Goal: Information Seeking & Learning: Learn about a topic

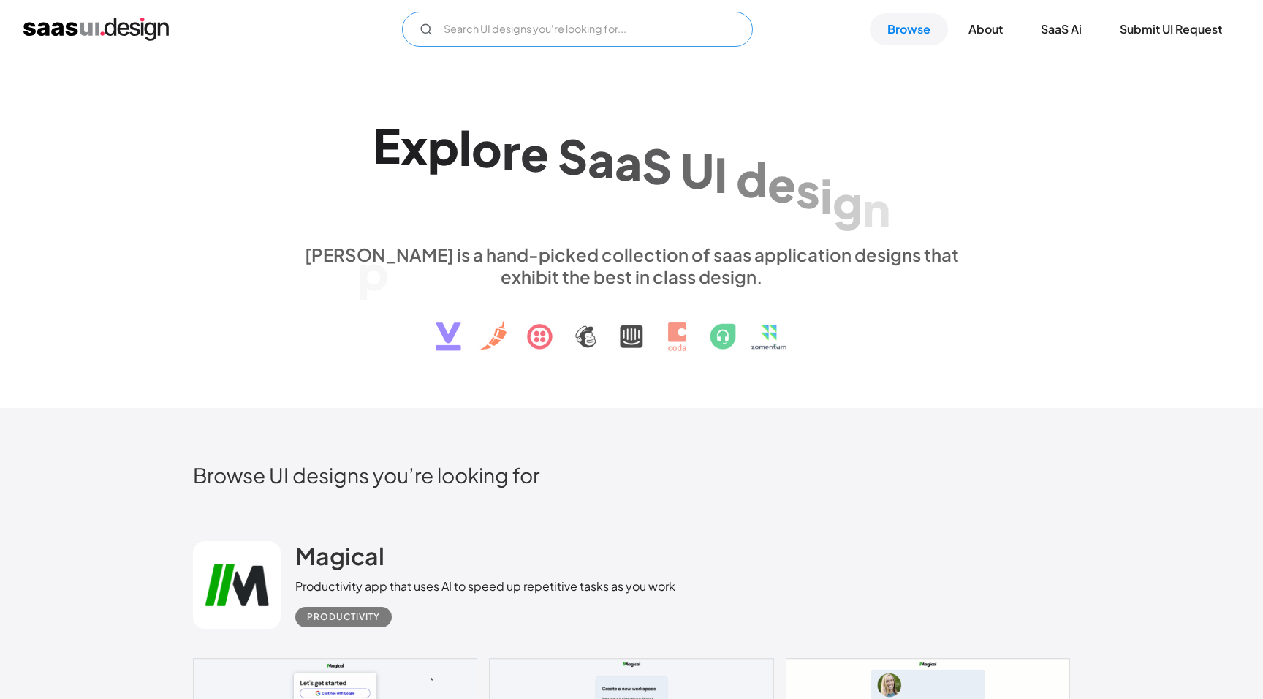
click at [521, 31] on input "Email Form" at bounding box center [577, 29] width 351 height 35
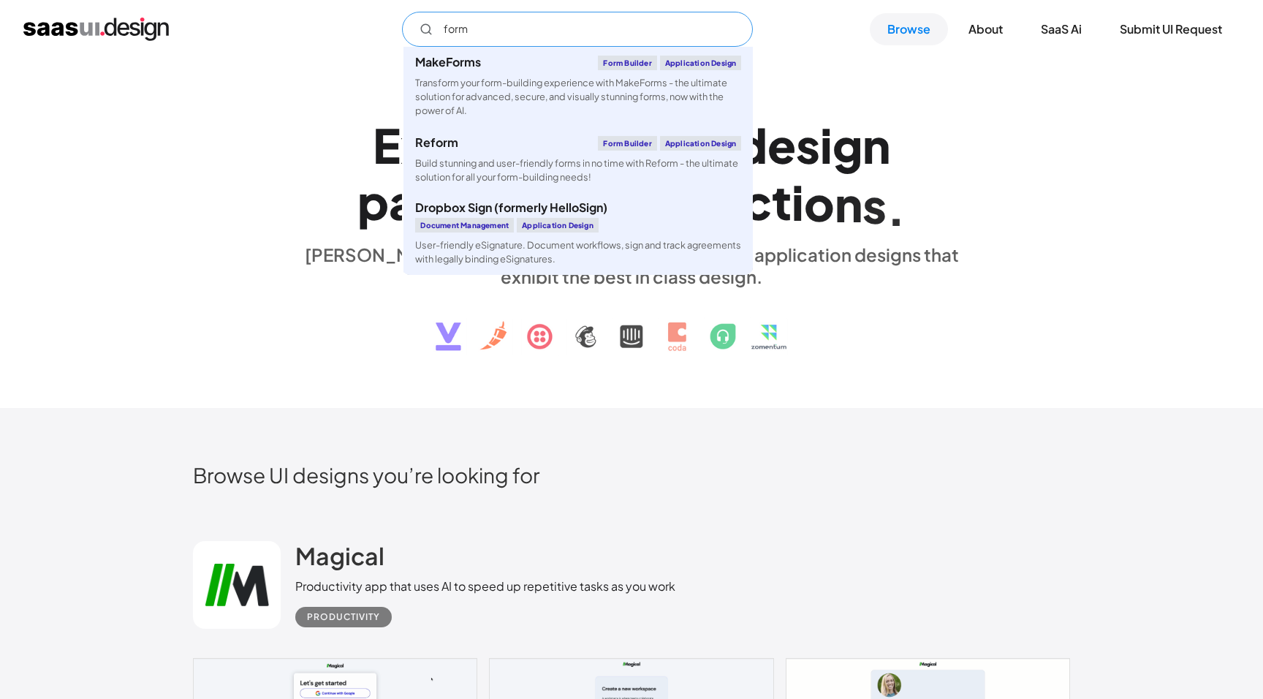
type input "for"
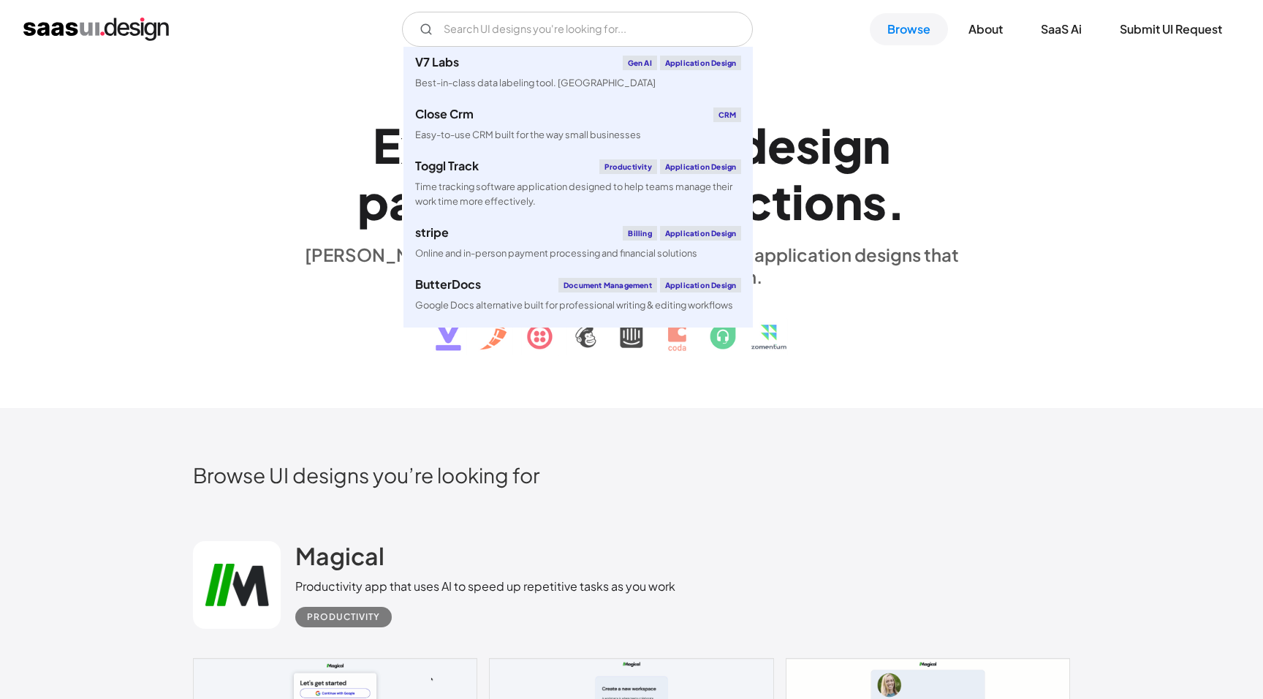
click at [967, 94] on div "E x p l o r e S a a S U I d e s i g n p a t t e r n s & i n t e r a c t i o n s…" at bounding box center [631, 232] width 1263 height 349
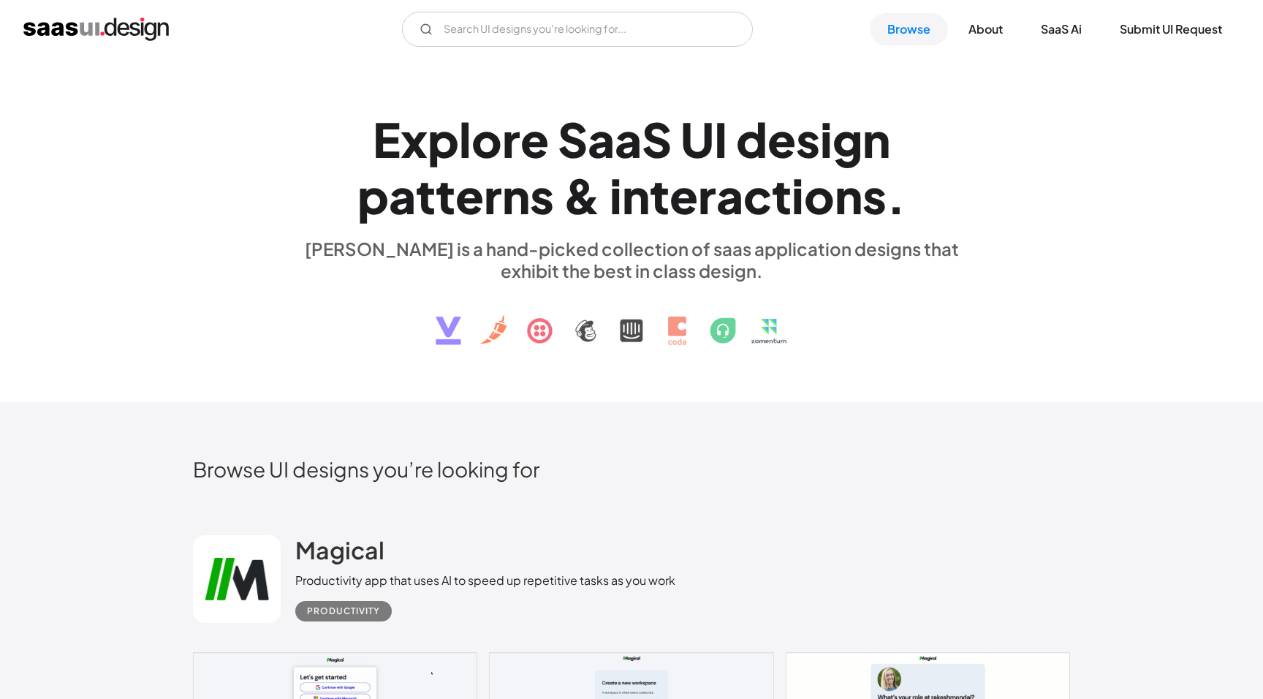
scroll to position [7, 0]
click at [901, 37] on link "Browse" at bounding box center [909, 29] width 78 height 32
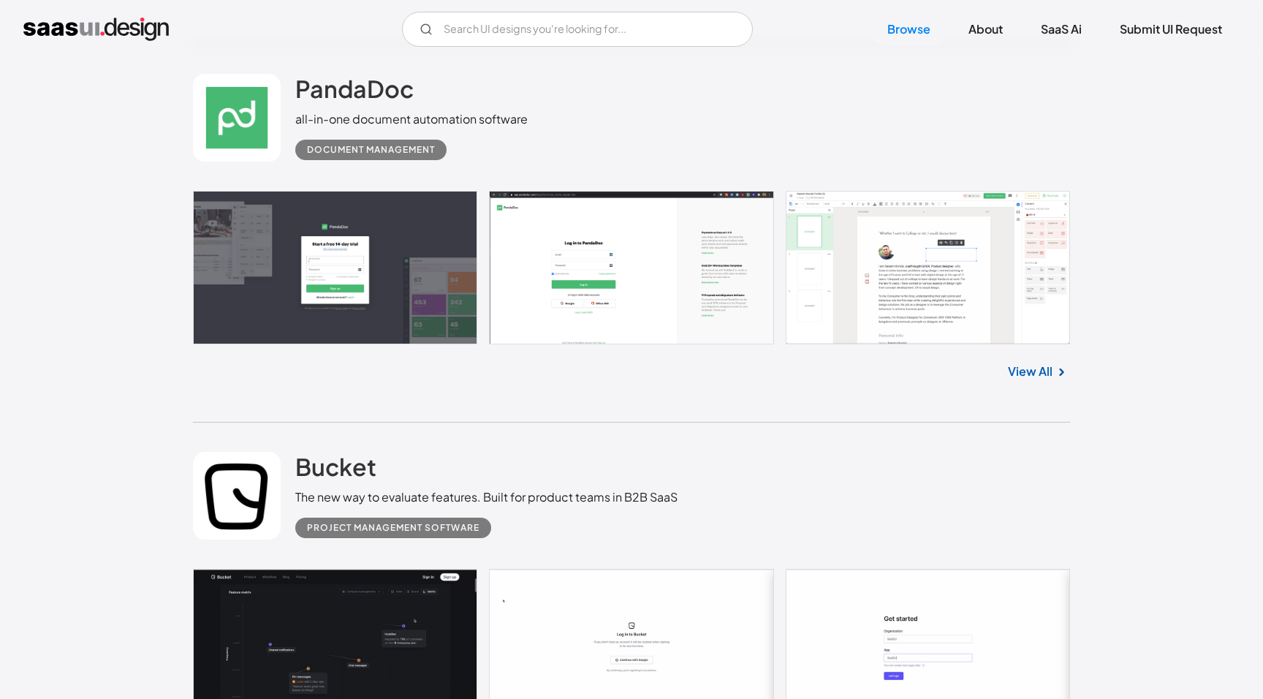
scroll to position [2010, 0]
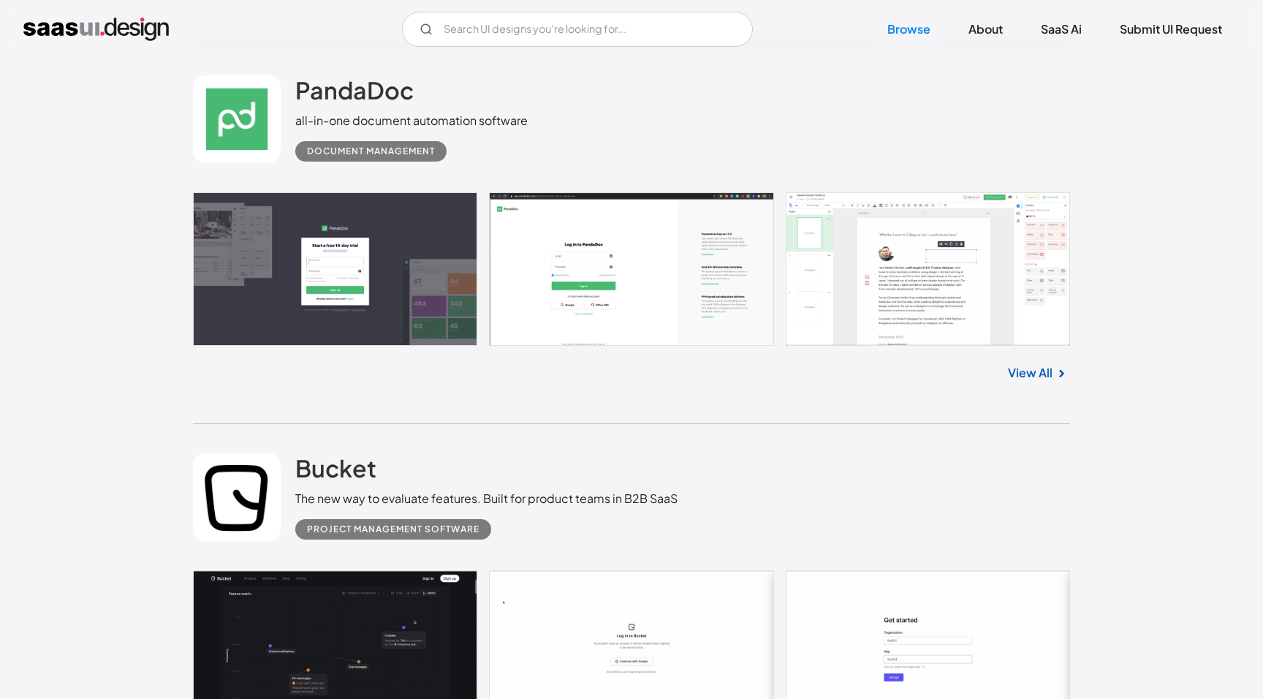
click at [1026, 379] on link "View All" at bounding box center [1030, 373] width 45 height 18
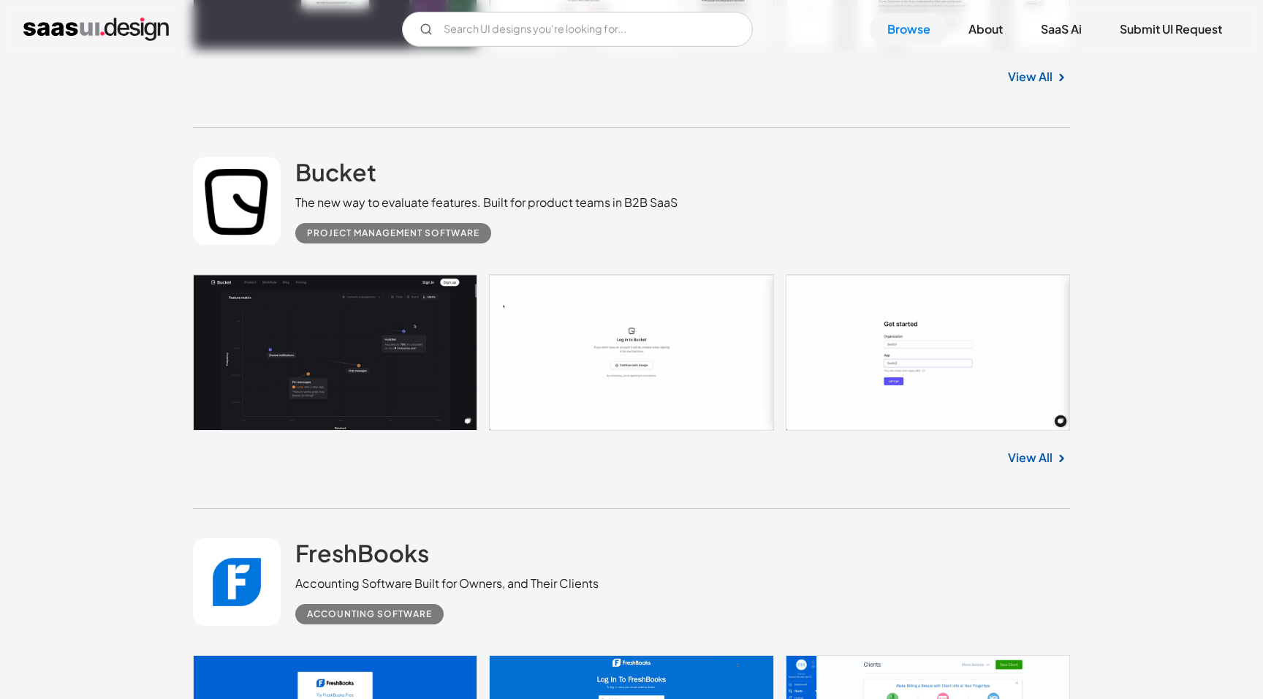
scroll to position [2306, 0]
click at [1053, 460] on img at bounding box center [1062, 459] width 18 height 18
click at [1030, 458] on link "View All" at bounding box center [1030, 458] width 45 height 18
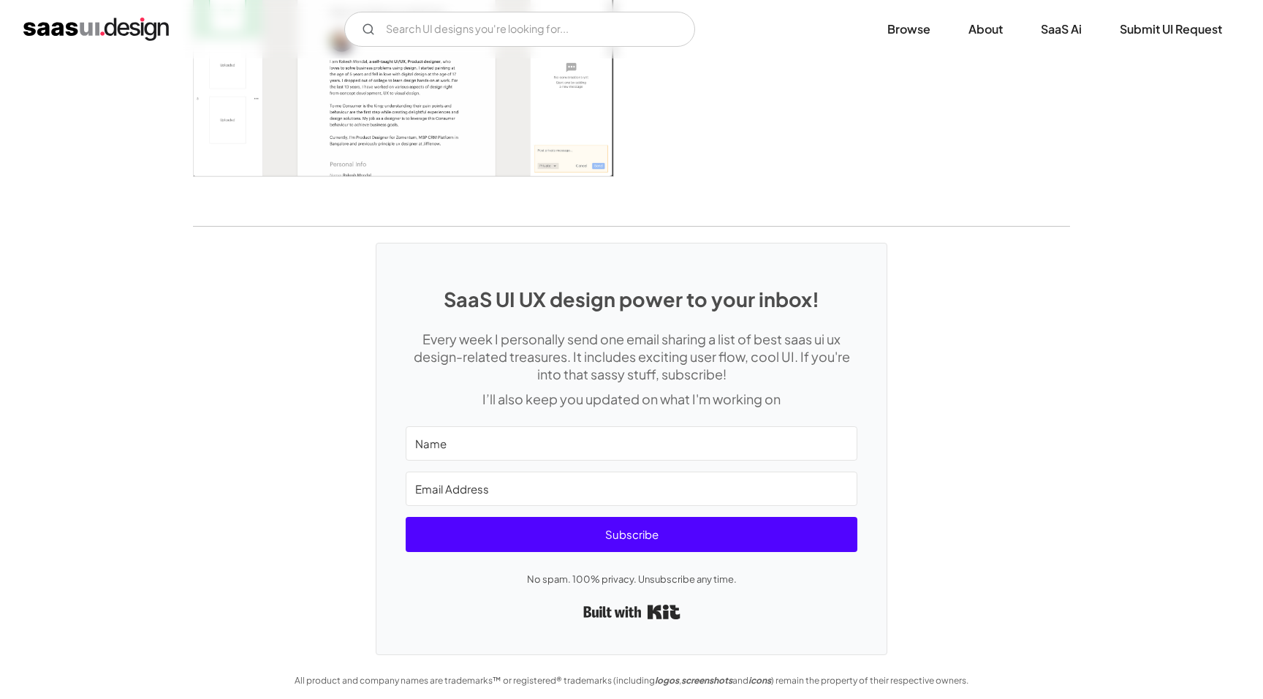
scroll to position [3243, 0]
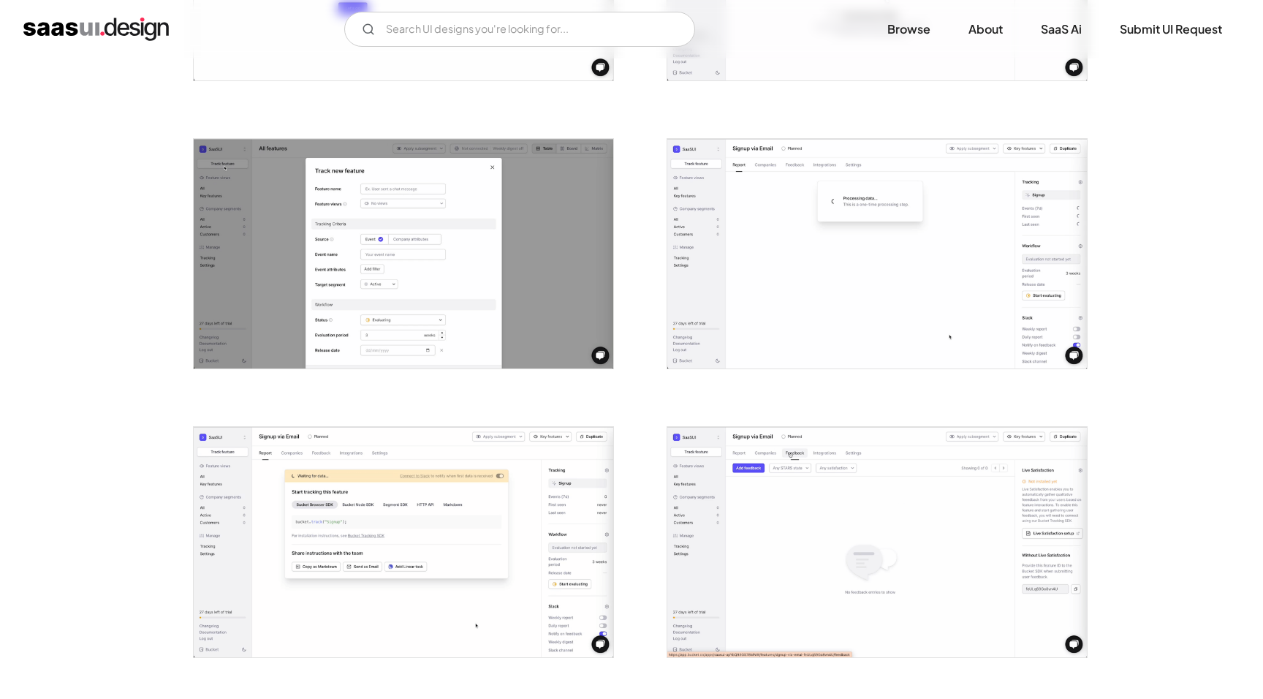
scroll to position [782, 0]
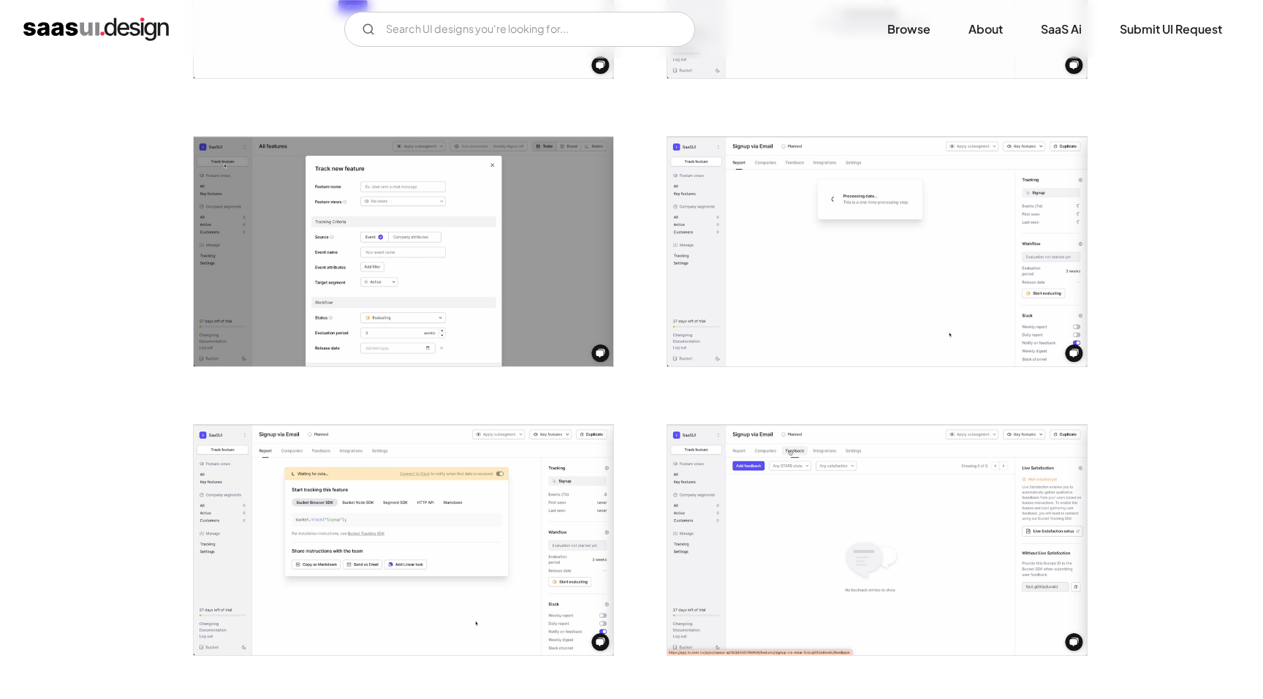
click at [496, 207] on img "open lightbox" at bounding box center [404, 252] width 420 height 230
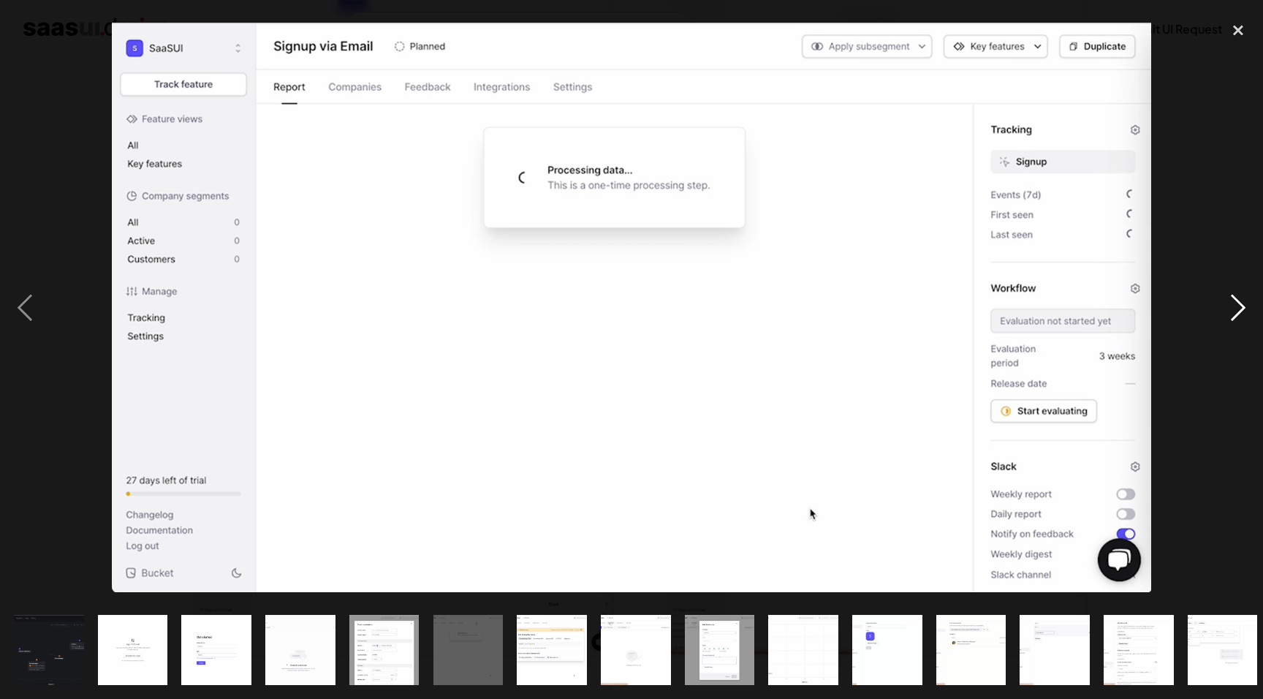
click at [1225, 314] on div "next image" at bounding box center [1239, 307] width 50 height 587
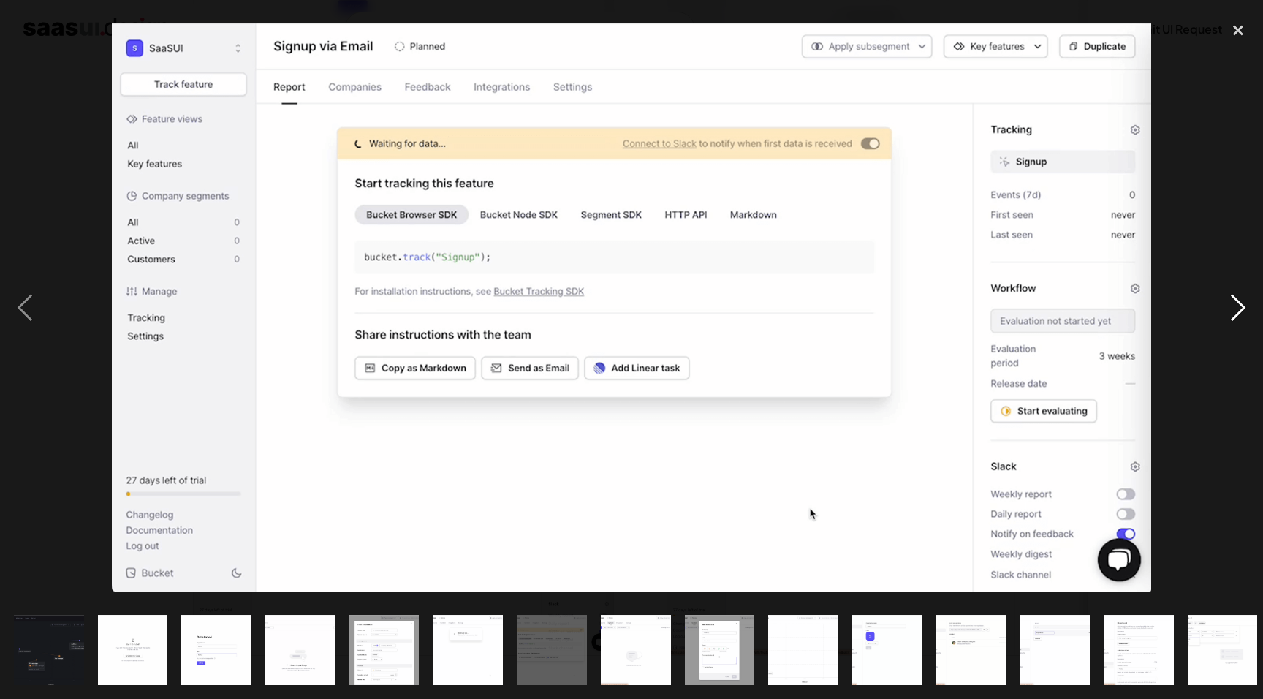
click at [1225, 314] on div "next image" at bounding box center [1239, 307] width 50 height 587
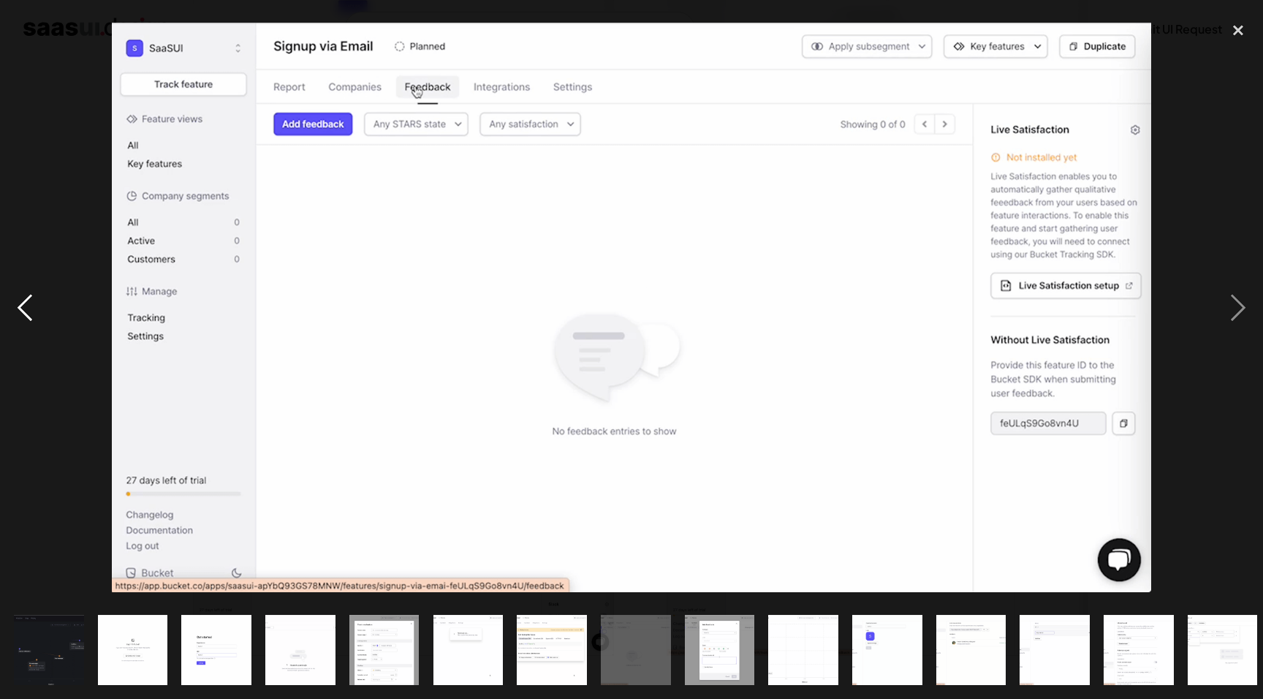
click at [20, 310] on div "previous image" at bounding box center [25, 307] width 50 height 587
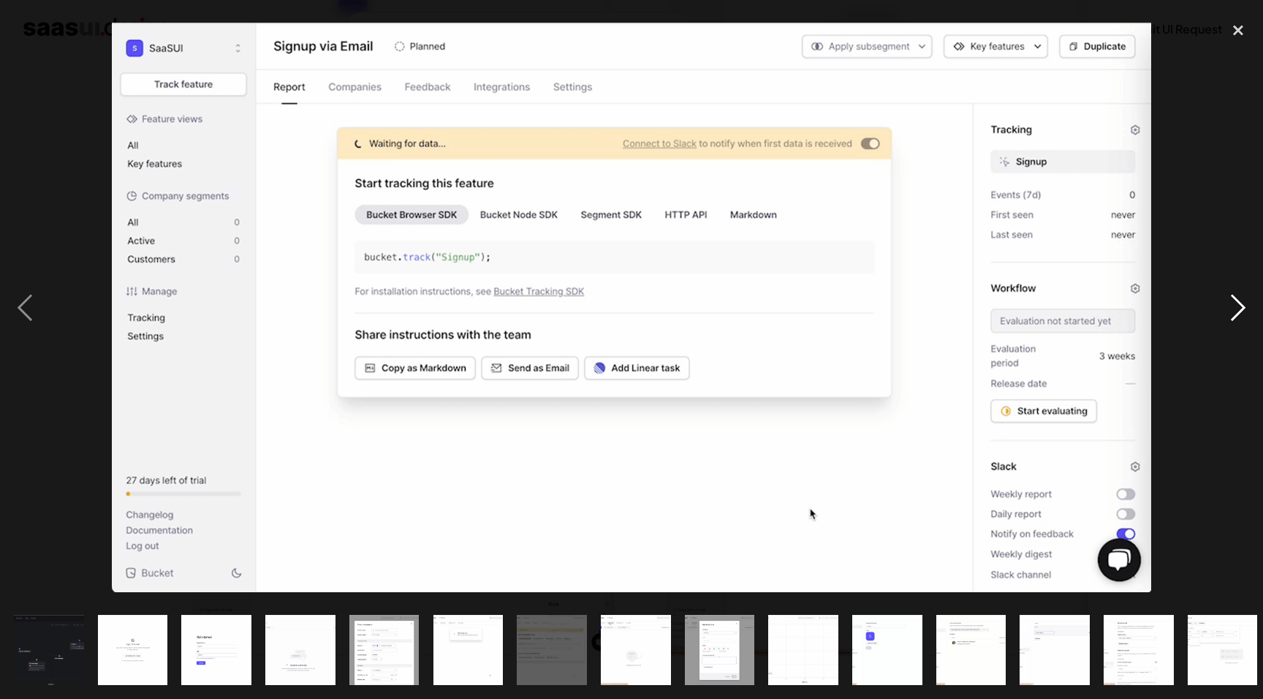
click at [1238, 314] on div "next image" at bounding box center [1239, 307] width 50 height 587
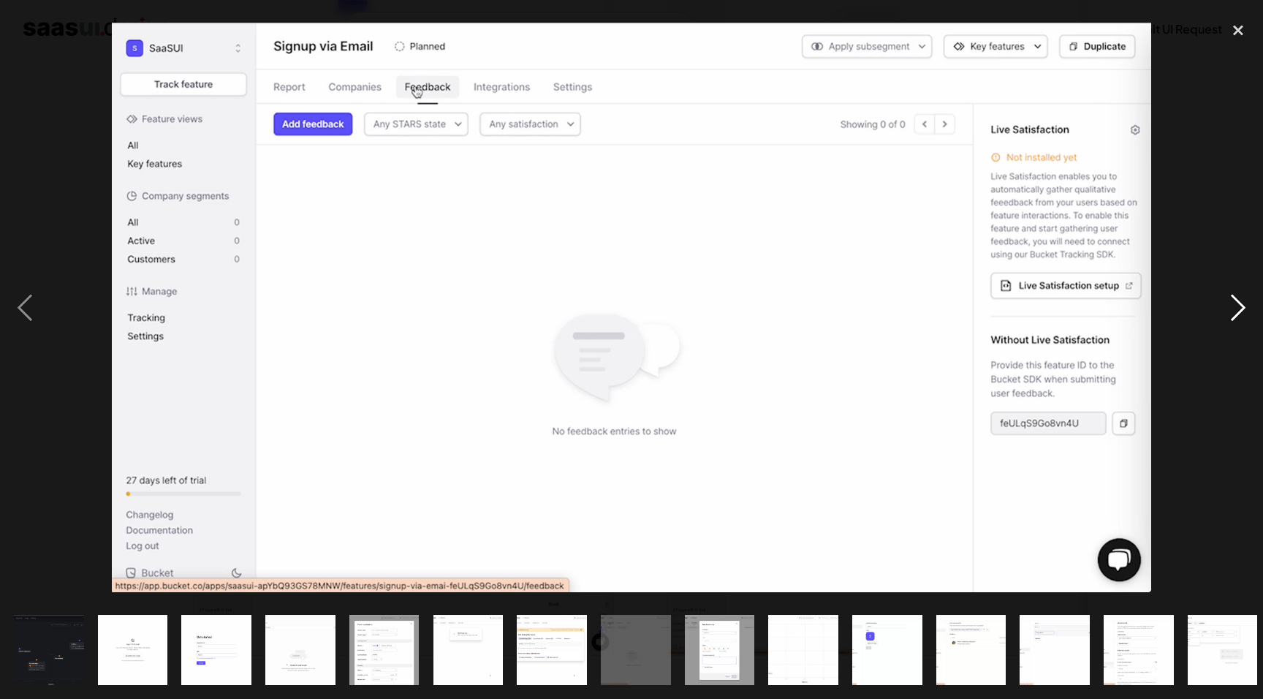
click at [1238, 314] on div "next image" at bounding box center [1239, 307] width 50 height 587
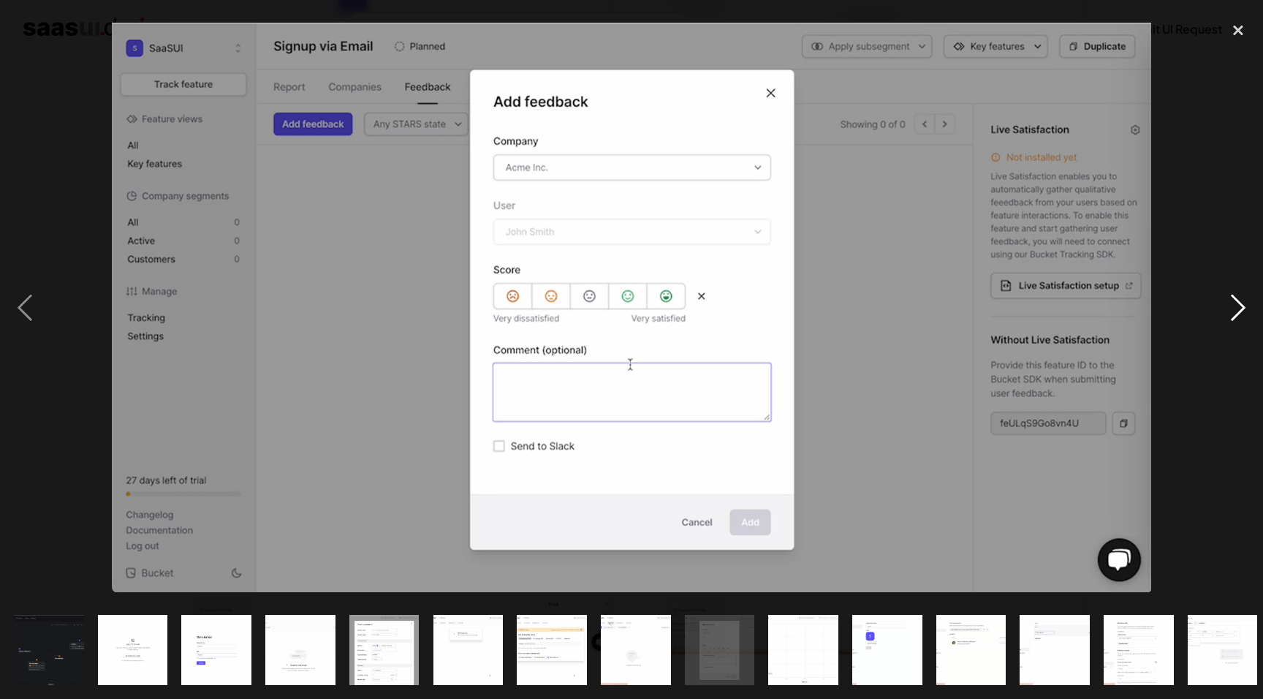
click at [1238, 314] on div "next image" at bounding box center [1239, 307] width 50 height 587
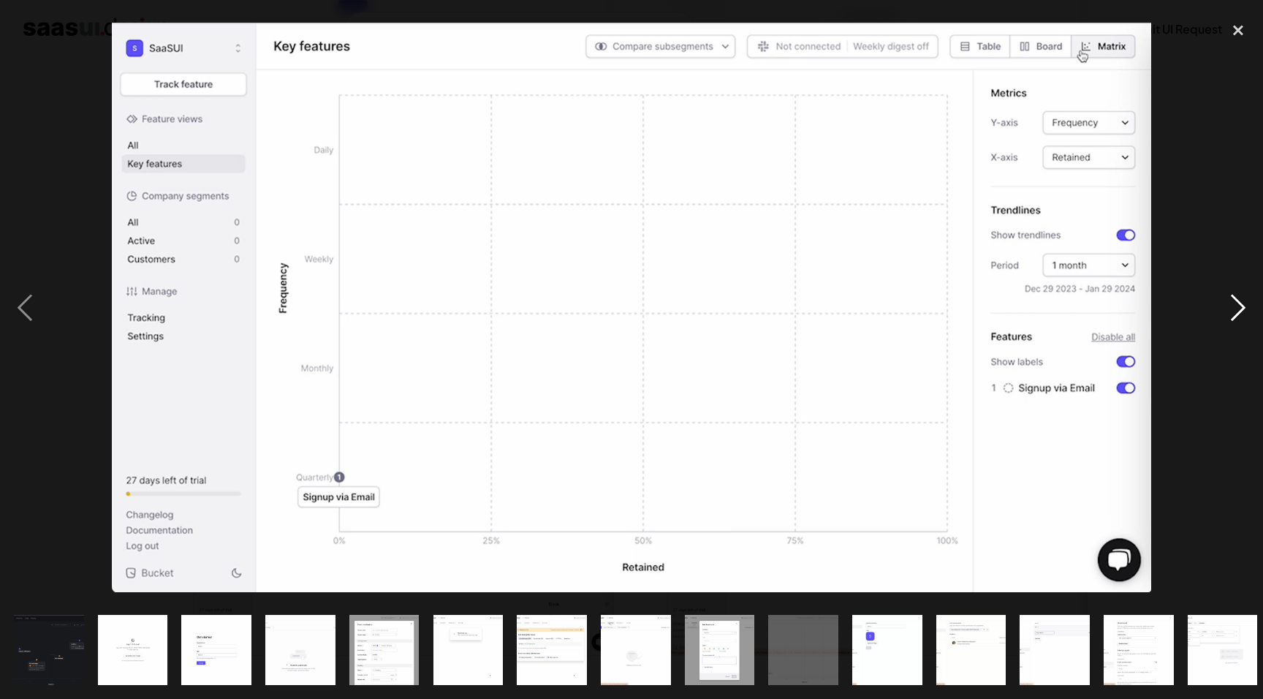
click at [1238, 314] on div "next image" at bounding box center [1239, 307] width 50 height 587
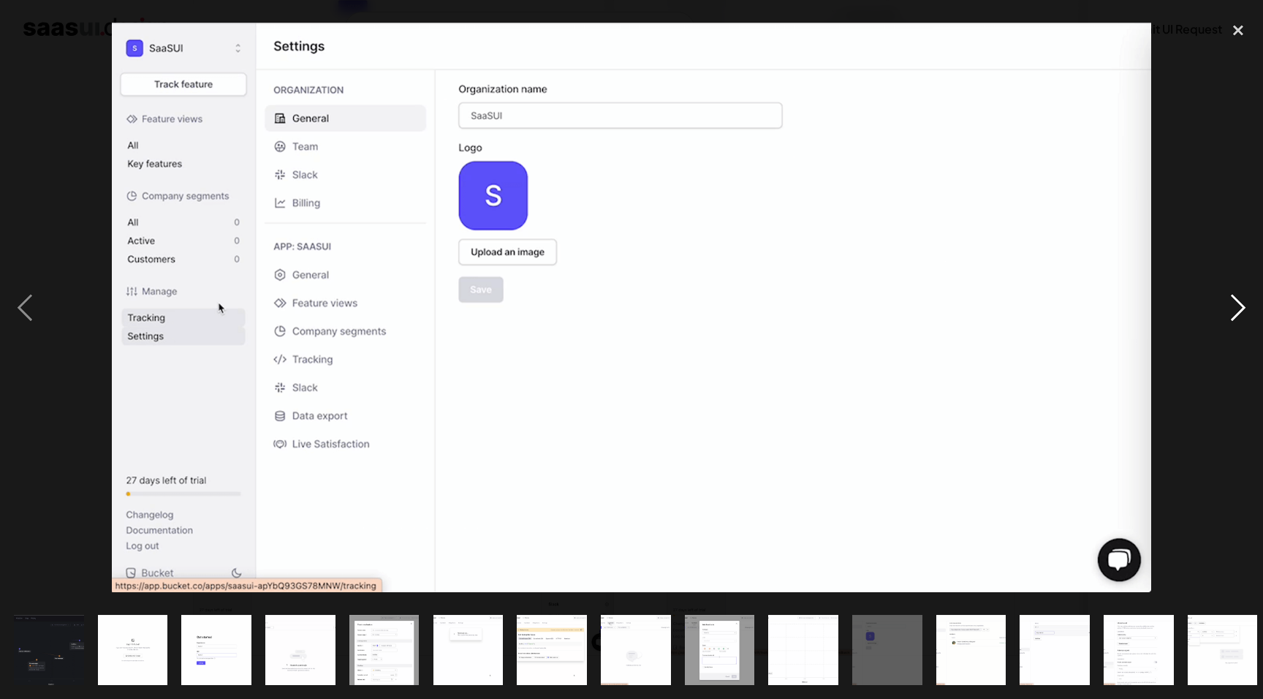
click at [1238, 314] on div "next image" at bounding box center [1239, 307] width 50 height 587
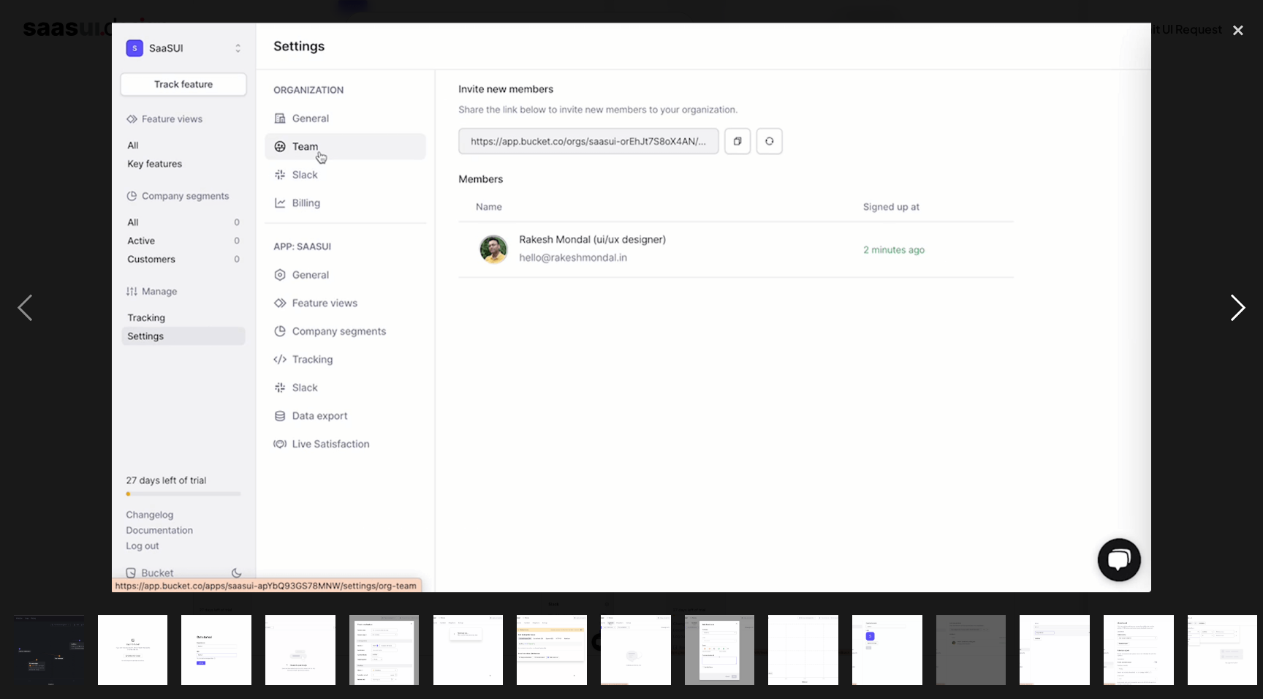
click at [1242, 306] on div "next image" at bounding box center [1239, 307] width 50 height 587
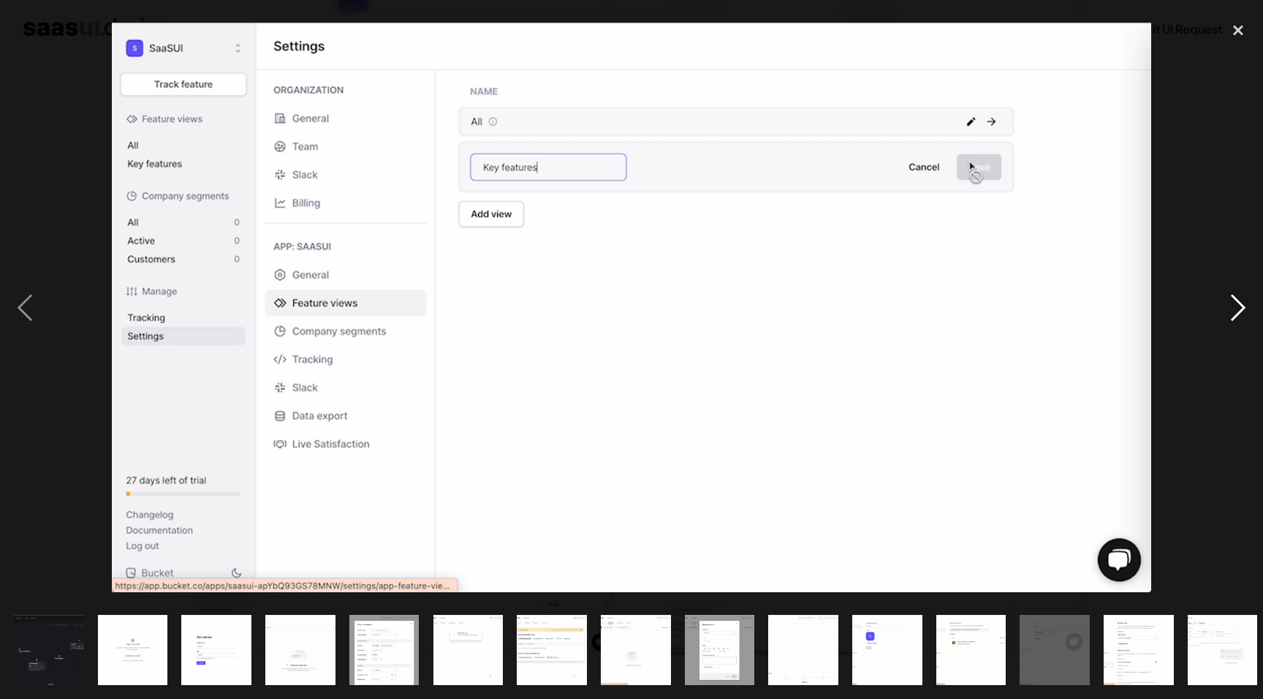
click at [1247, 311] on div "next image" at bounding box center [1239, 307] width 50 height 587
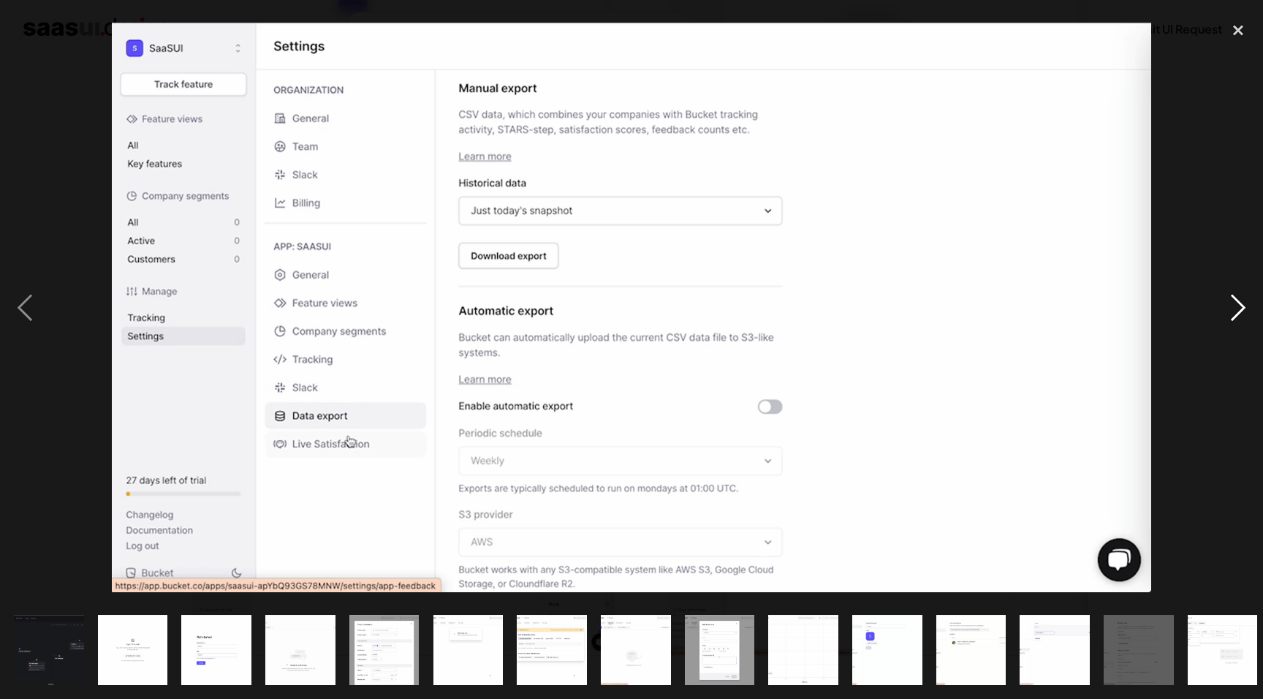
click at [1244, 309] on div "next image" at bounding box center [1239, 307] width 50 height 587
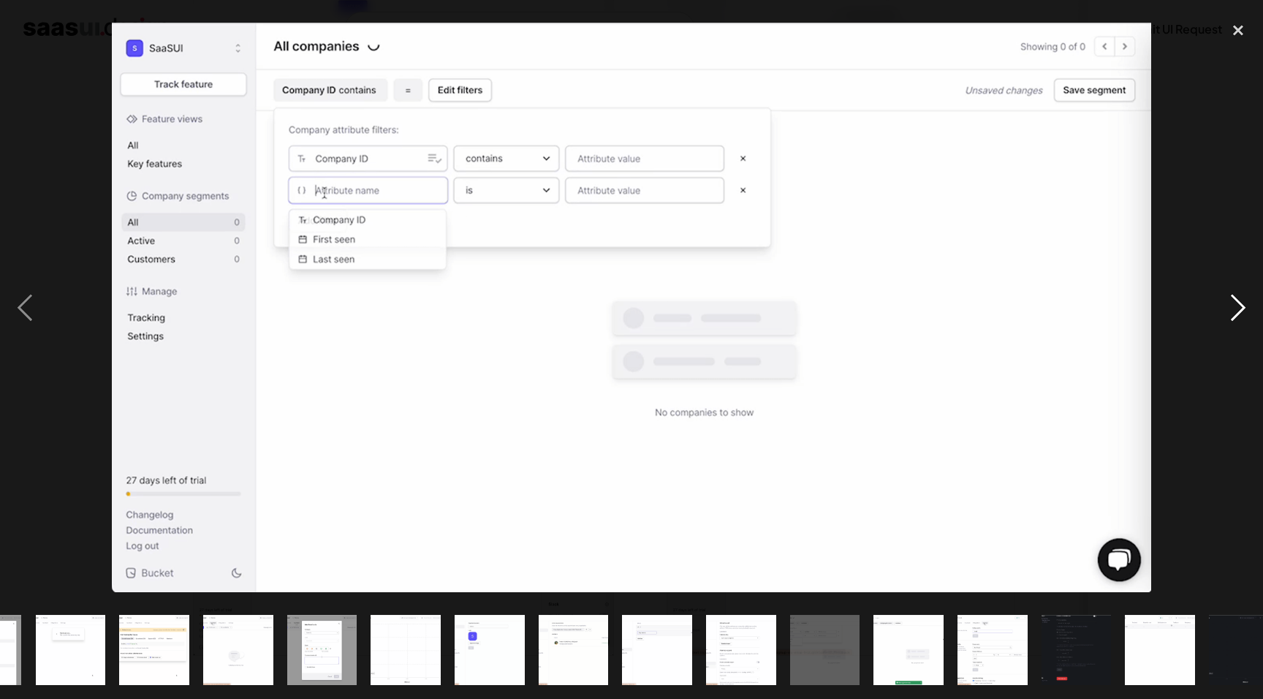
scroll to position [0, 428]
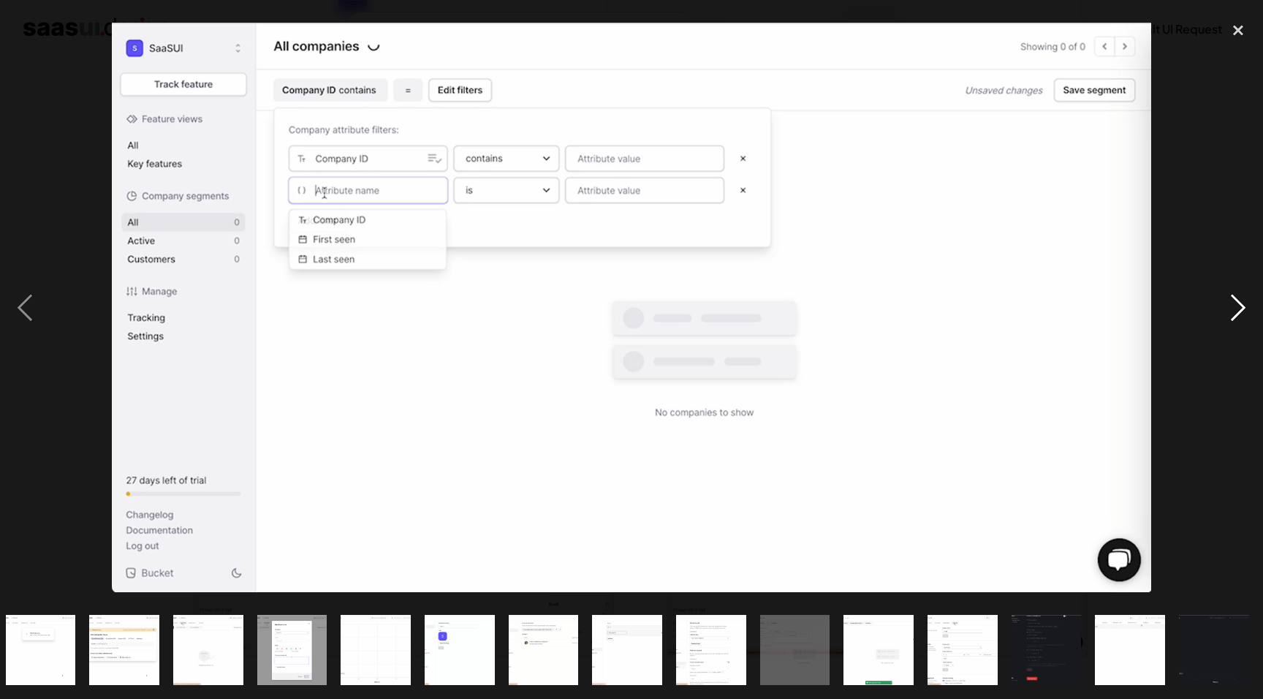
click at [1243, 309] on div "next image" at bounding box center [1239, 307] width 50 height 587
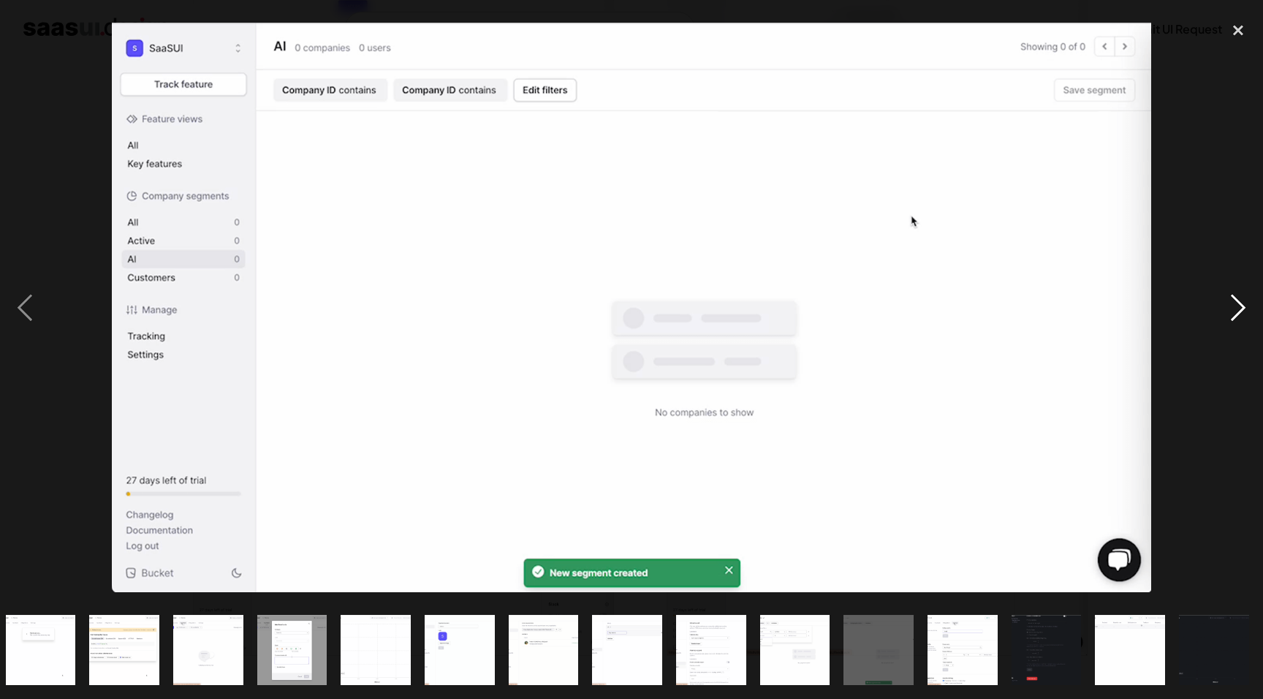
click at [1236, 309] on div "next image" at bounding box center [1239, 307] width 50 height 587
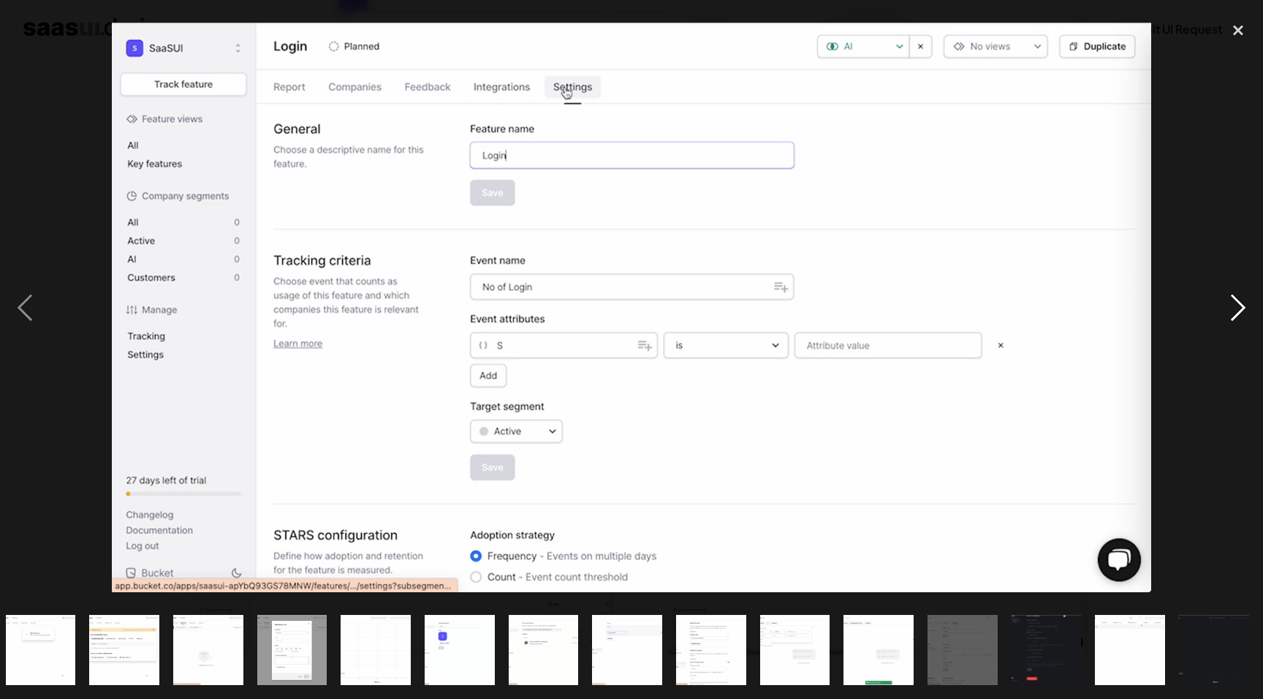
click at [1240, 318] on div "next image" at bounding box center [1239, 307] width 50 height 587
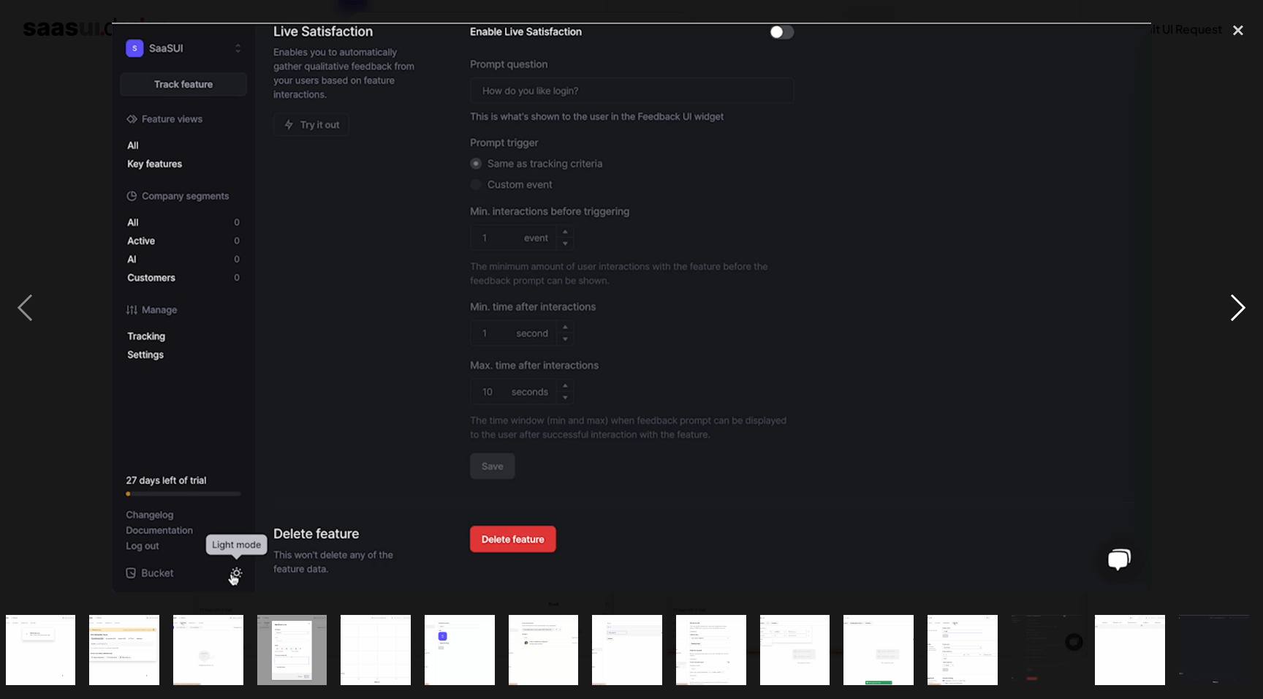
click at [1247, 309] on div "next image" at bounding box center [1239, 307] width 50 height 587
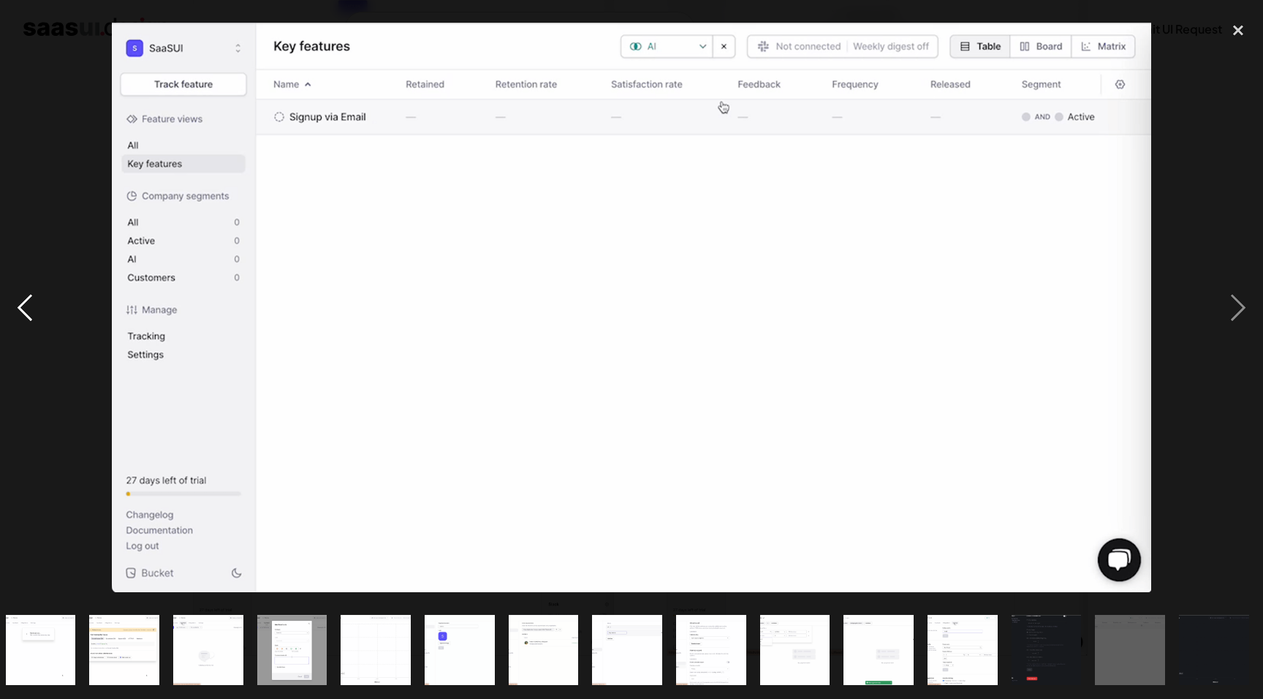
click at [20, 307] on div "previous image" at bounding box center [25, 307] width 50 height 587
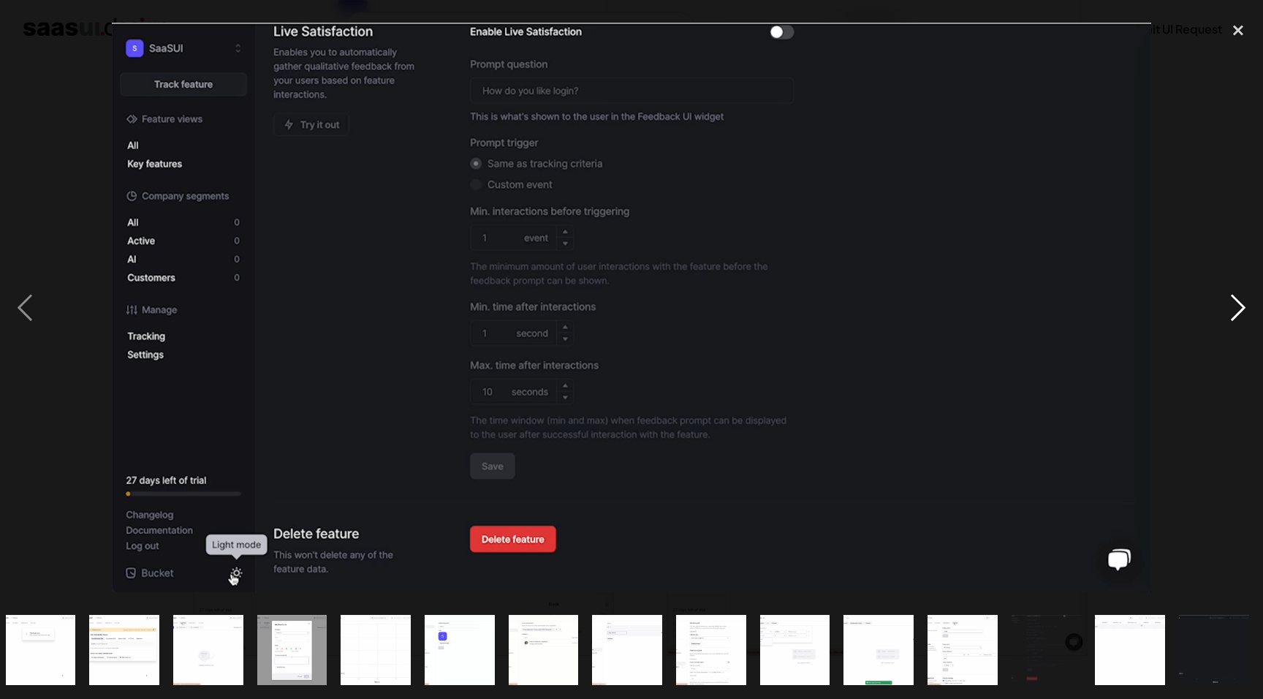
click at [1231, 306] on div "next image" at bounding box center [1239, 307] width 50 height 587
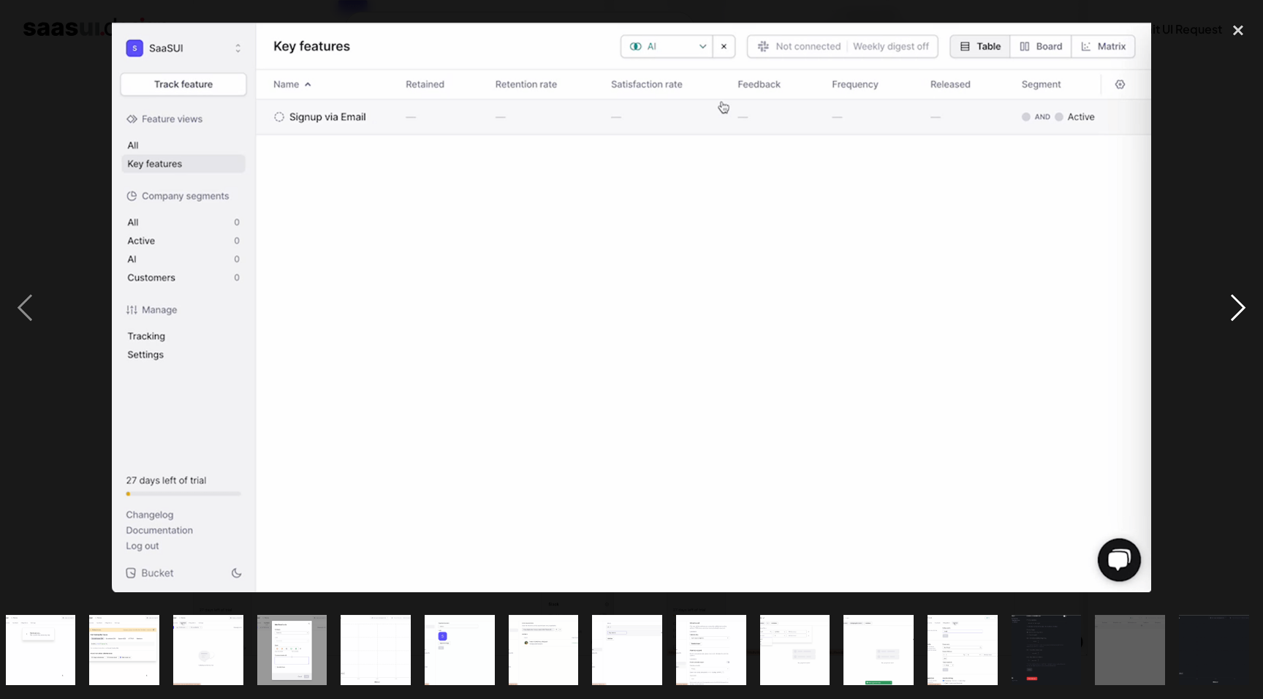
click at [1233, 306] on div "next image" at bounding box center [1239, 307] width 50 height 587
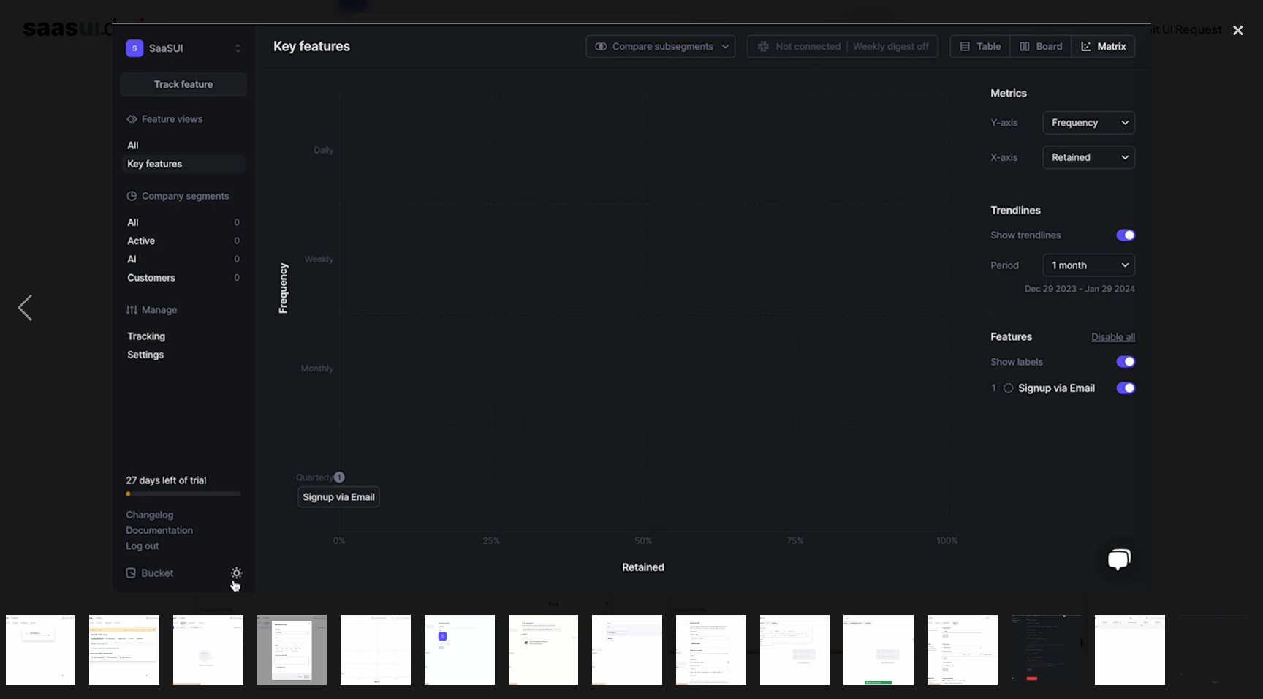
click at [1233, 306] on div "next image" at bounding box center [1239, 307] width 50 height 587
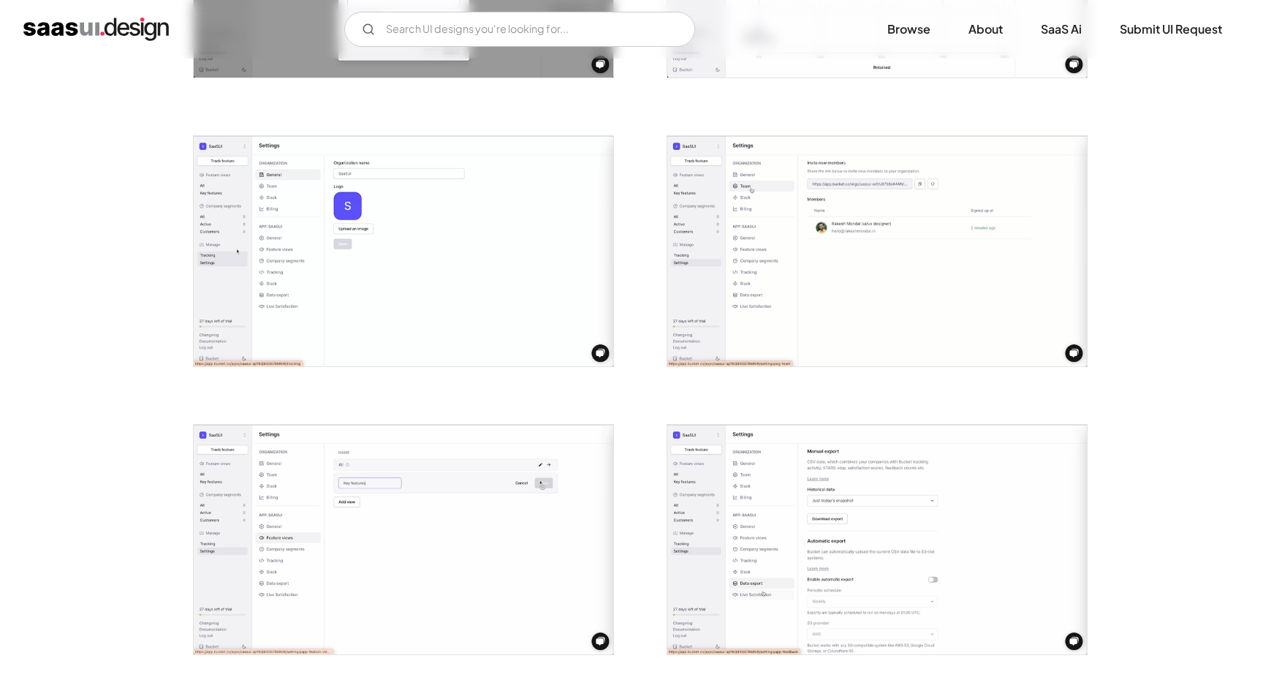
scroll to position [1654, 0]
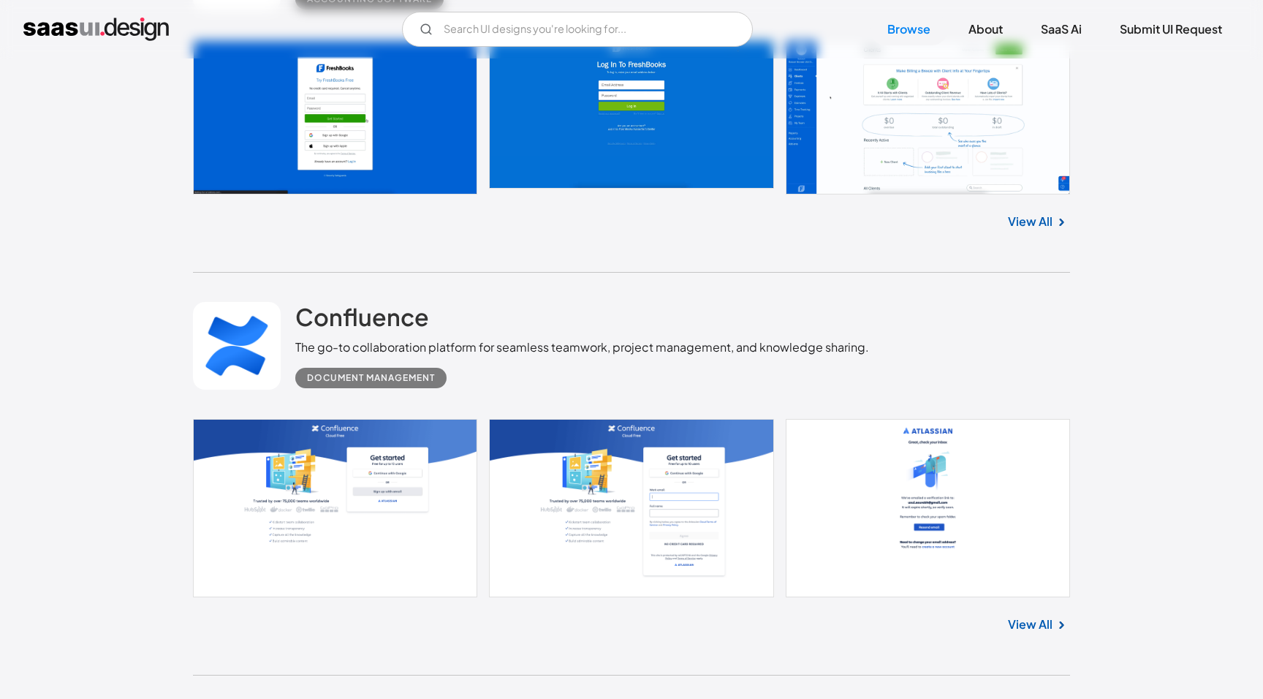
scroll to position [3032, 0]
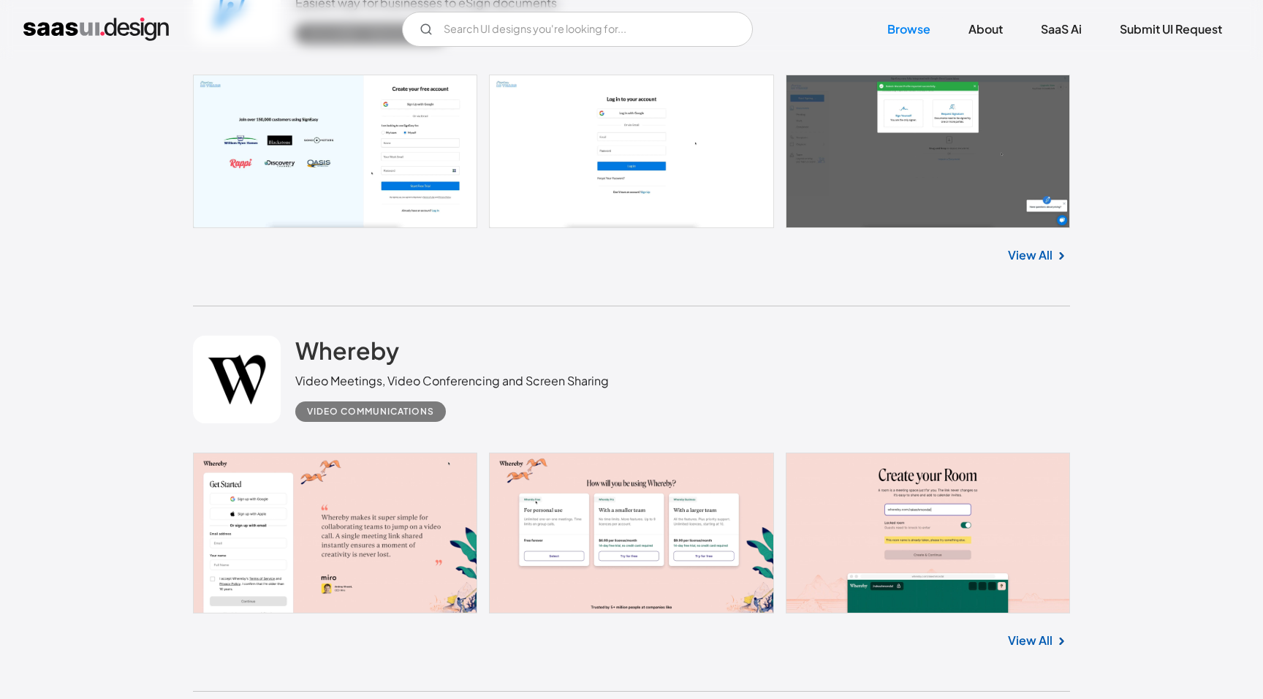
scroll to position [4045, 0]
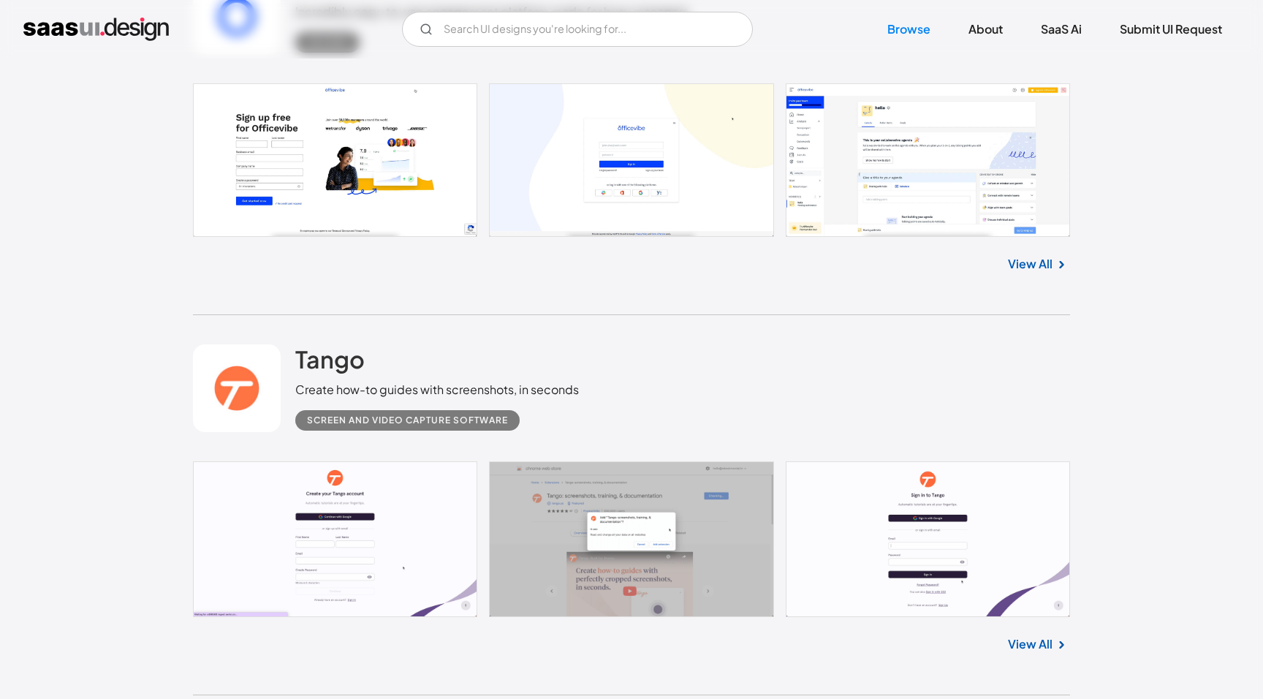
scroll to position [4621, 0]
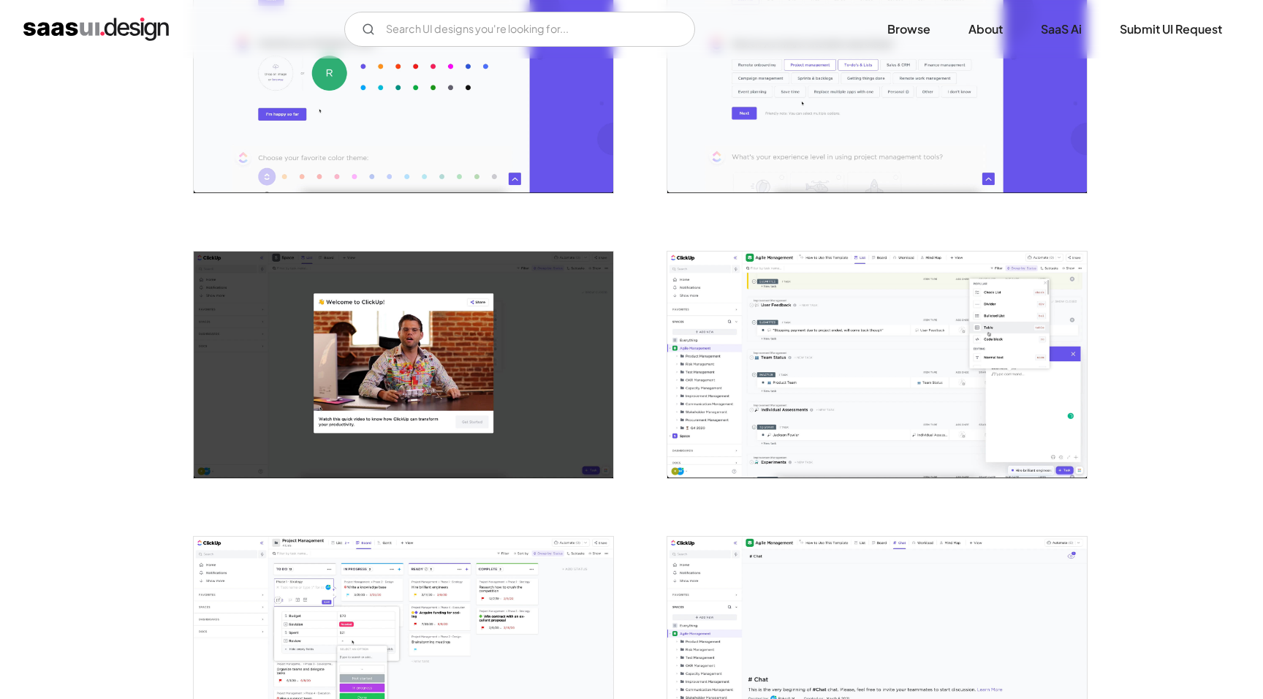
scroll to position [945, 0]
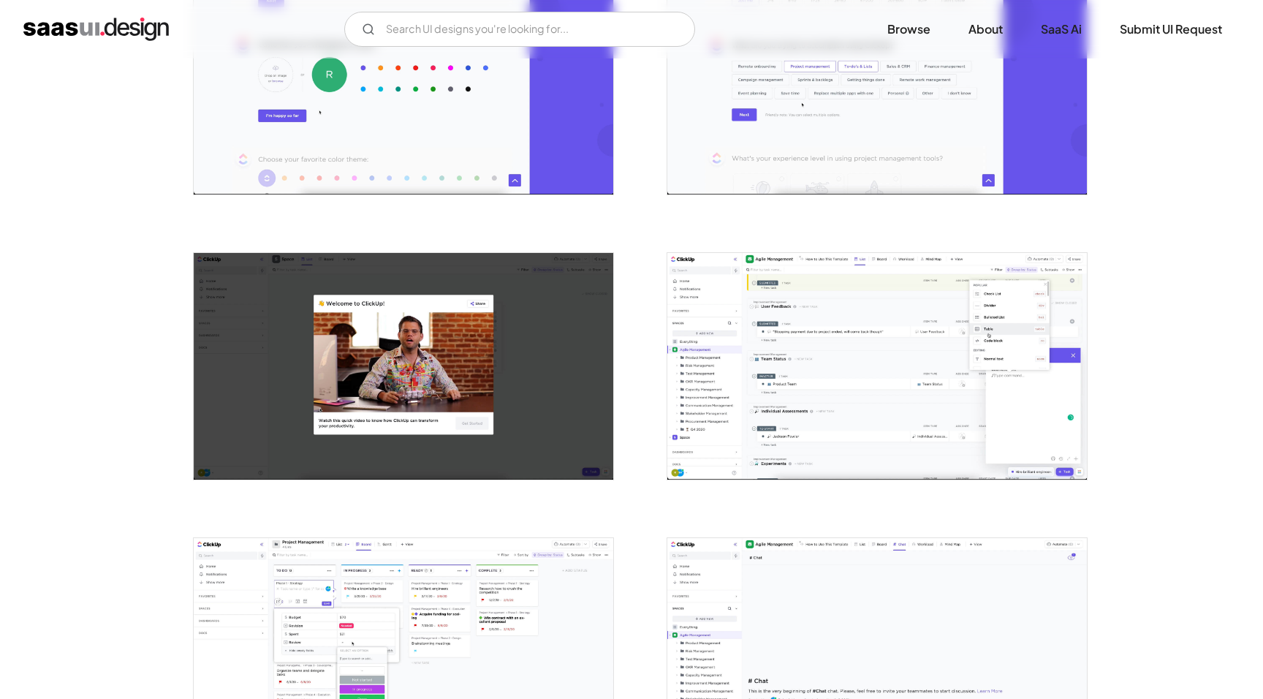
click at [904, 361] on img "open lightbox" at bounding box center [877, 366] width 420 height 227
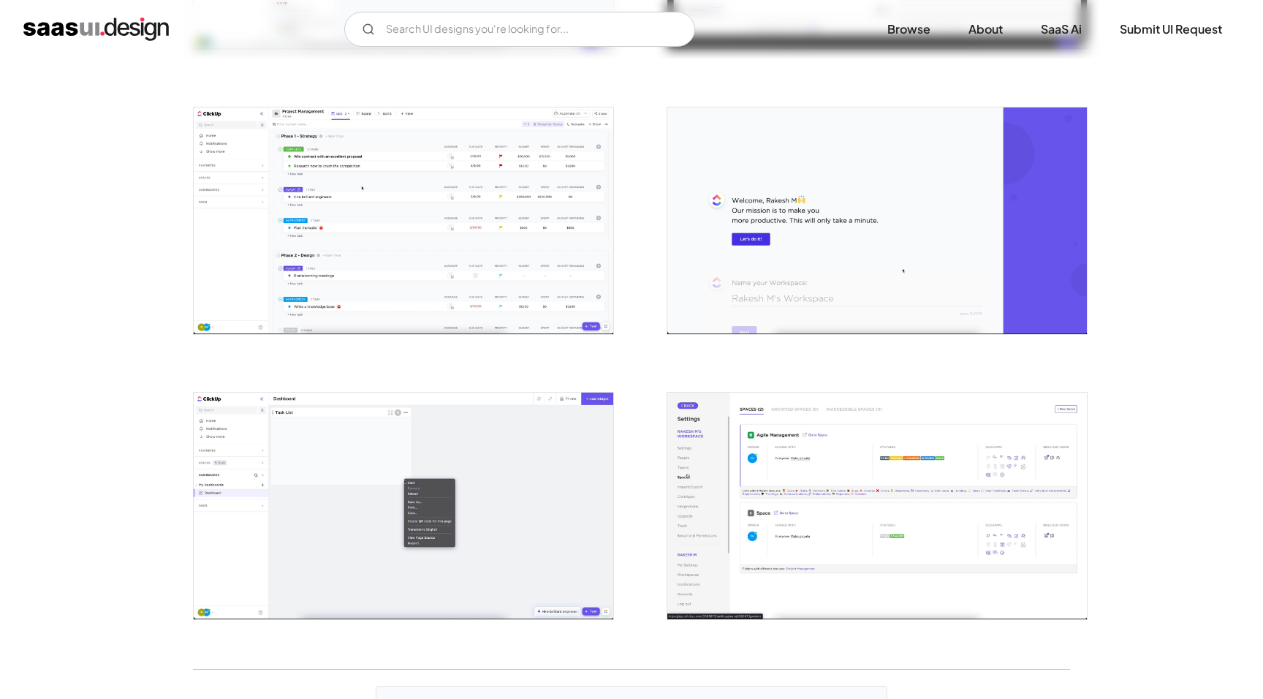
scroll to position [2801, 0]
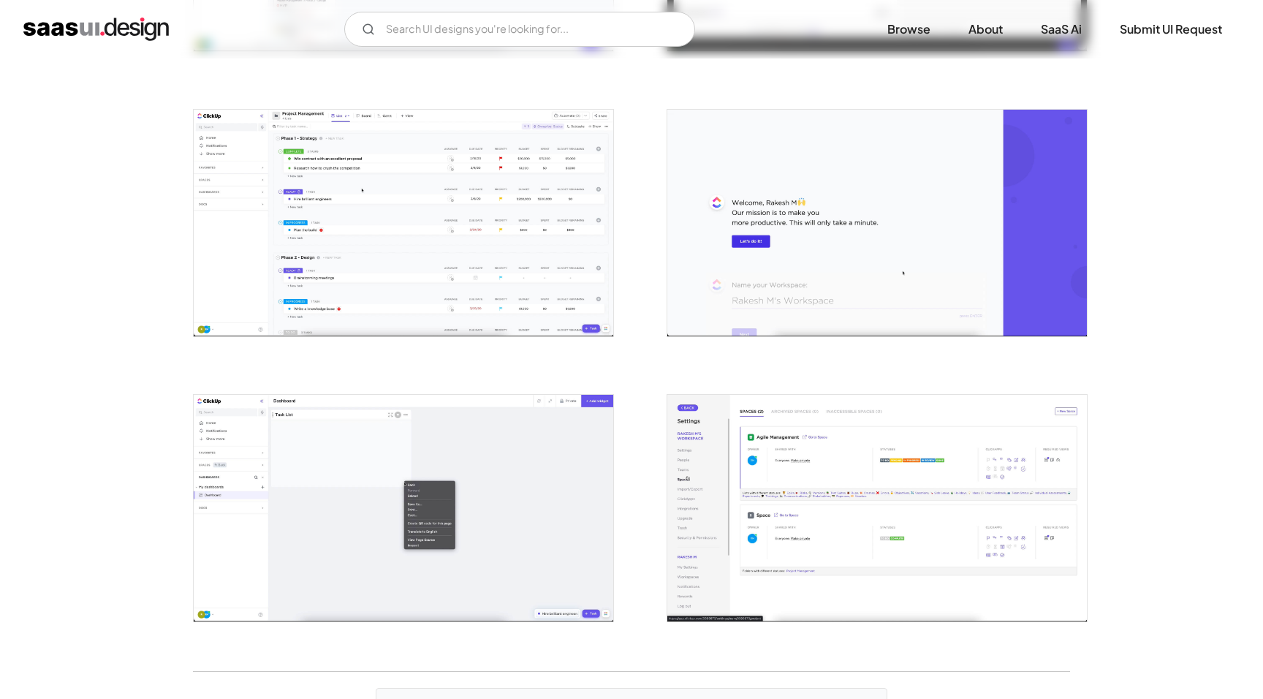
click at [572, 481] on img "open lightbox" at bounding box center [404, 508] width 420 height 227
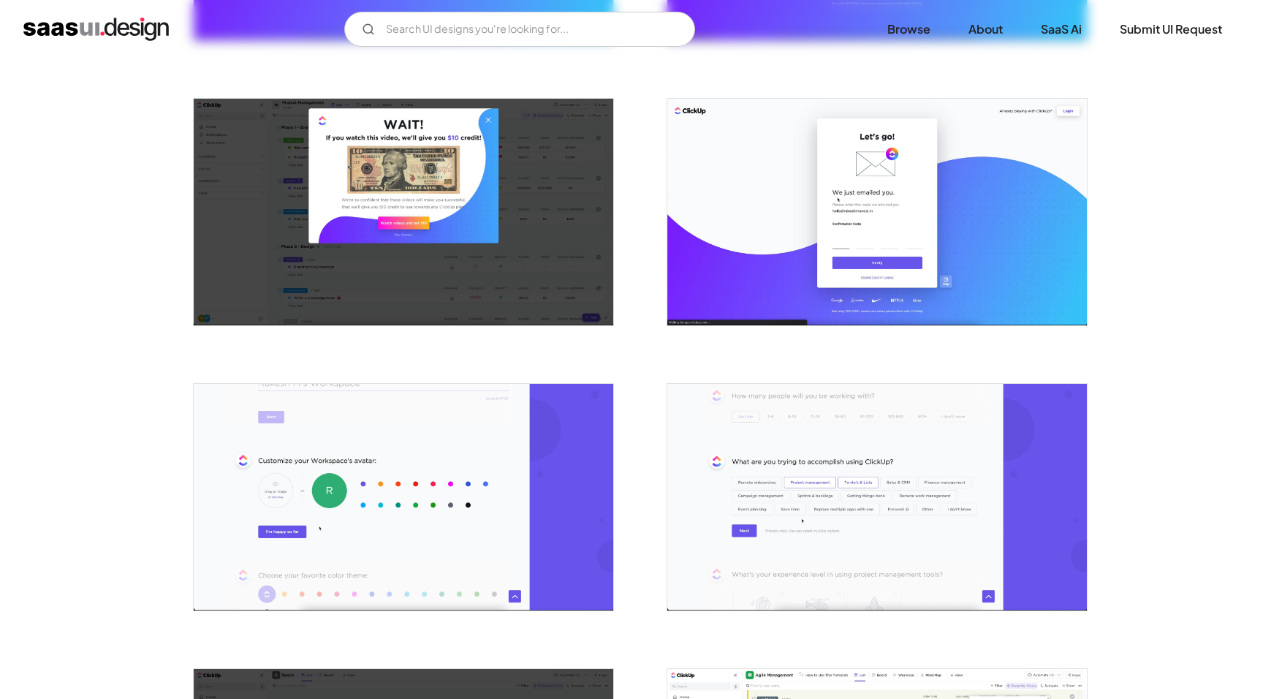
scroll to position [0, 0]
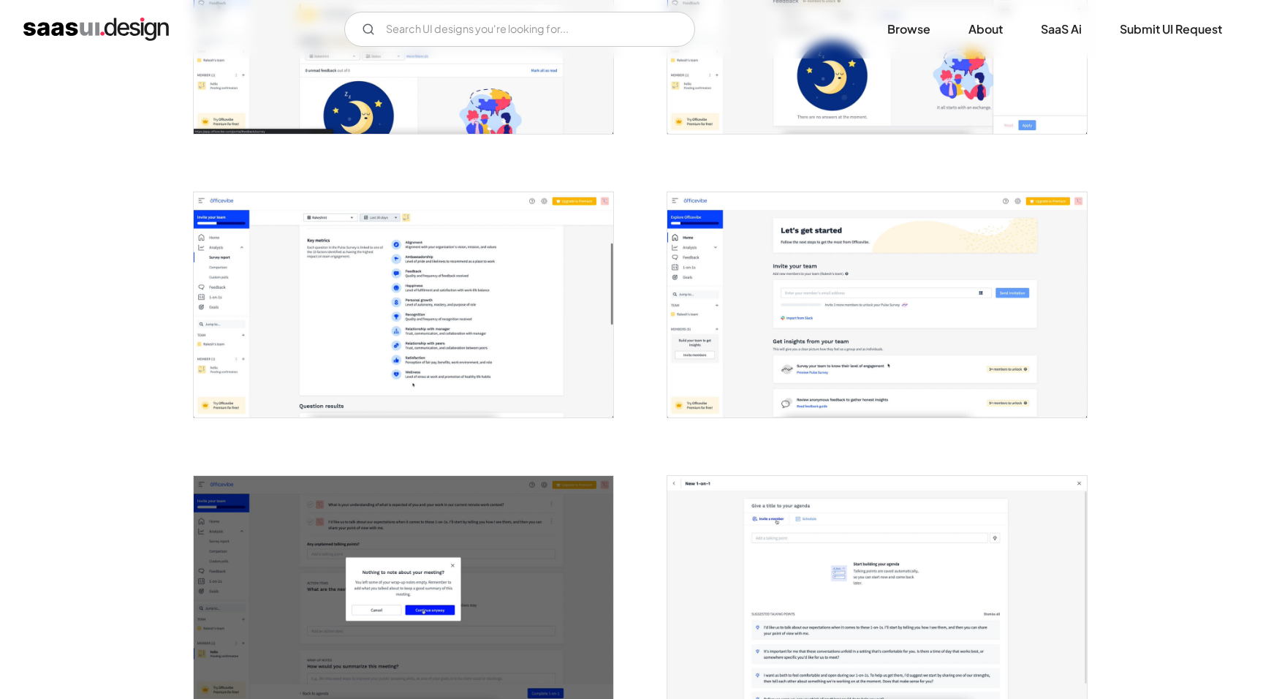
scroll to position [1855, 0]
click at [844, 350] on img "open lightbox" at bounding box center [877, 304] width 420 height 225
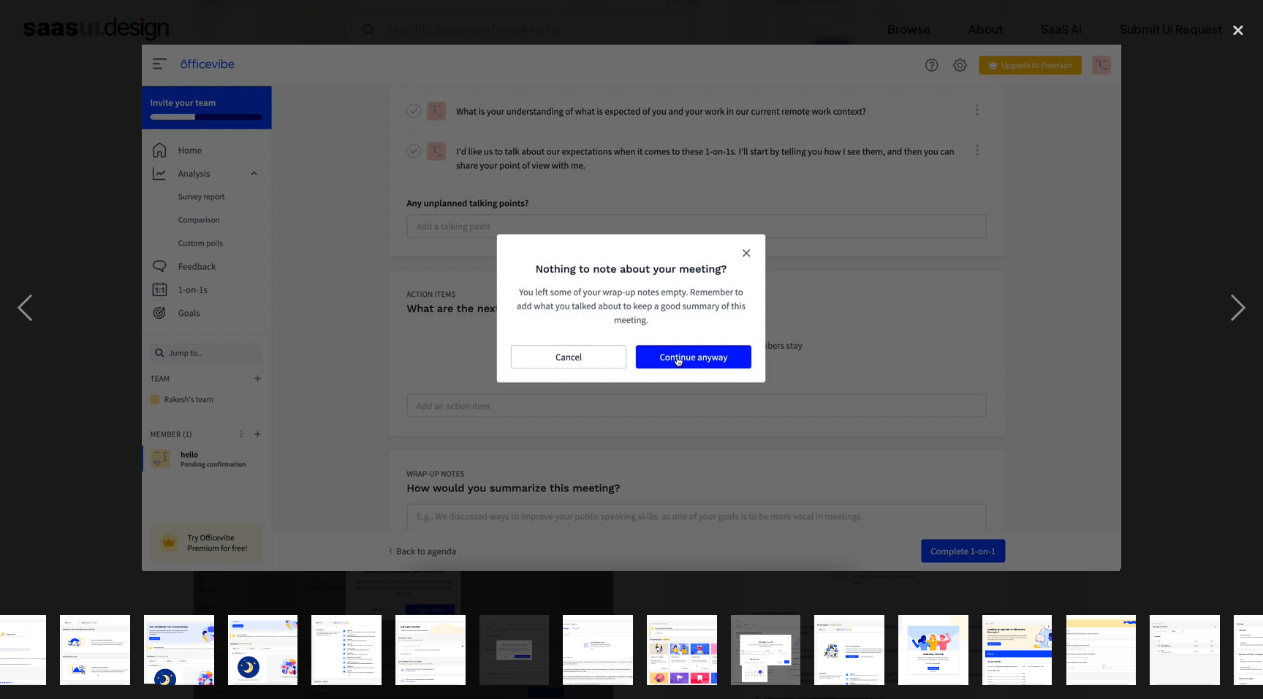
scroll to position [0, 763]
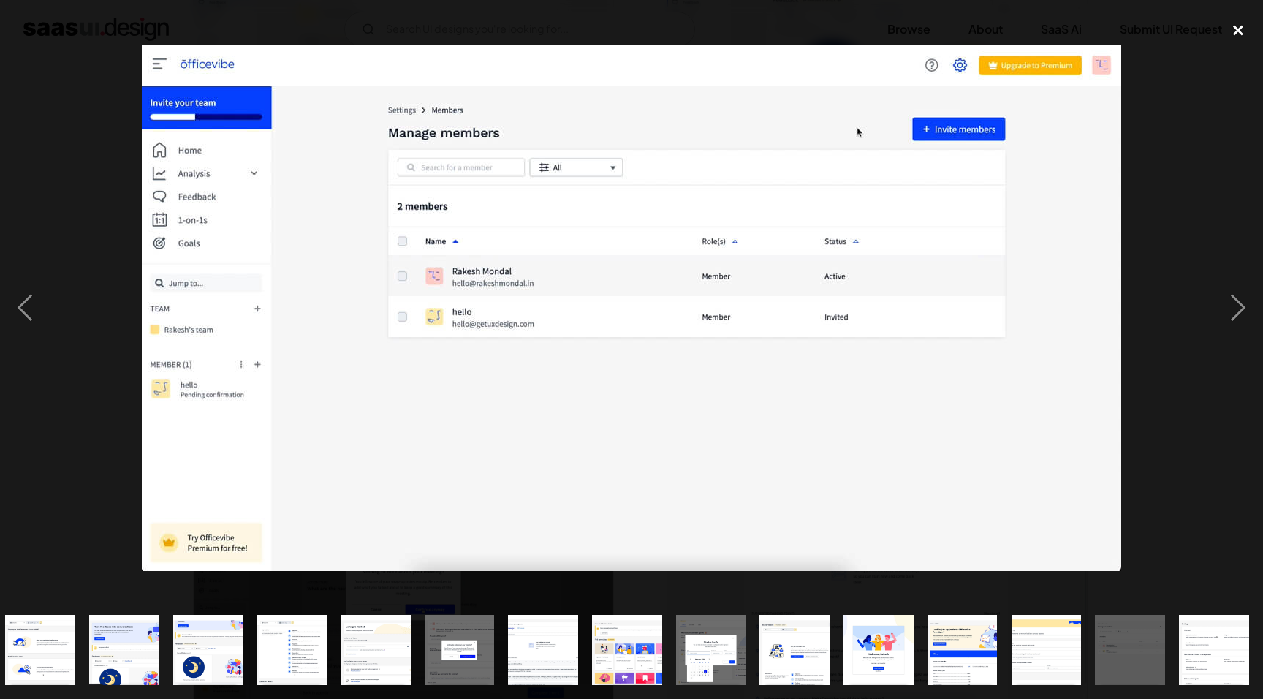
click at [1234, 29] on div "close lightbox" at bounding box center [1239, 30] width 50 height 32
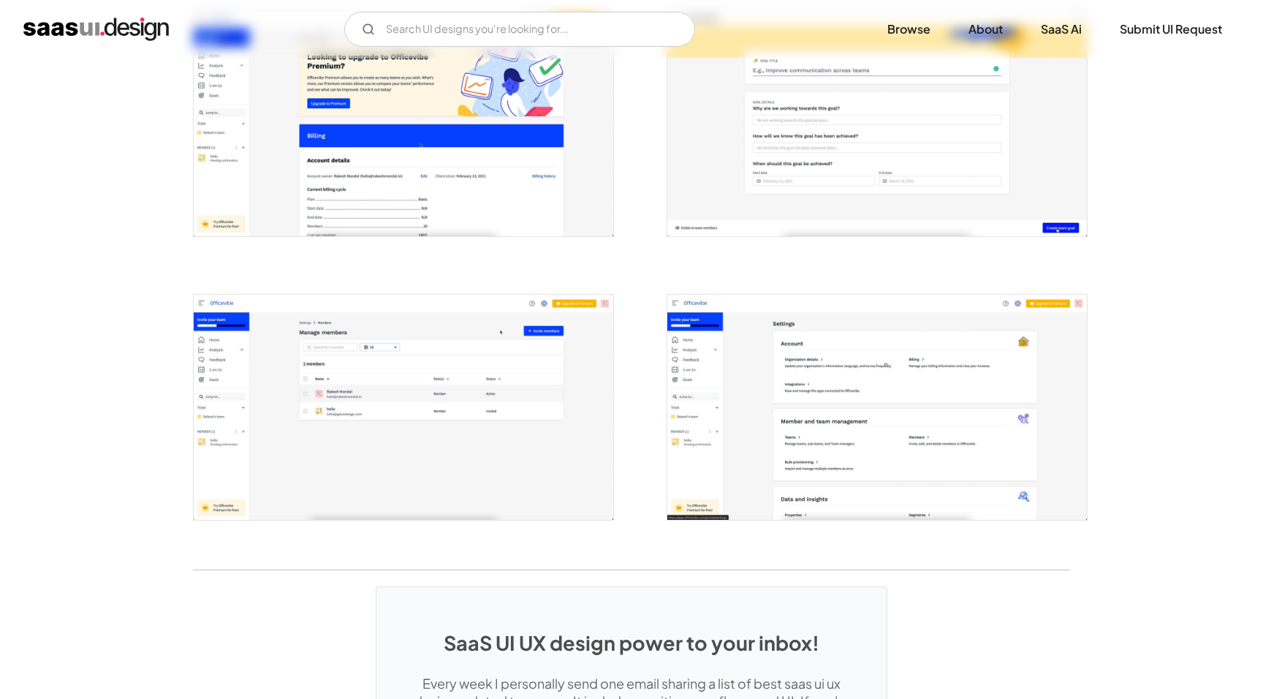
scroll to position [3321, 0]
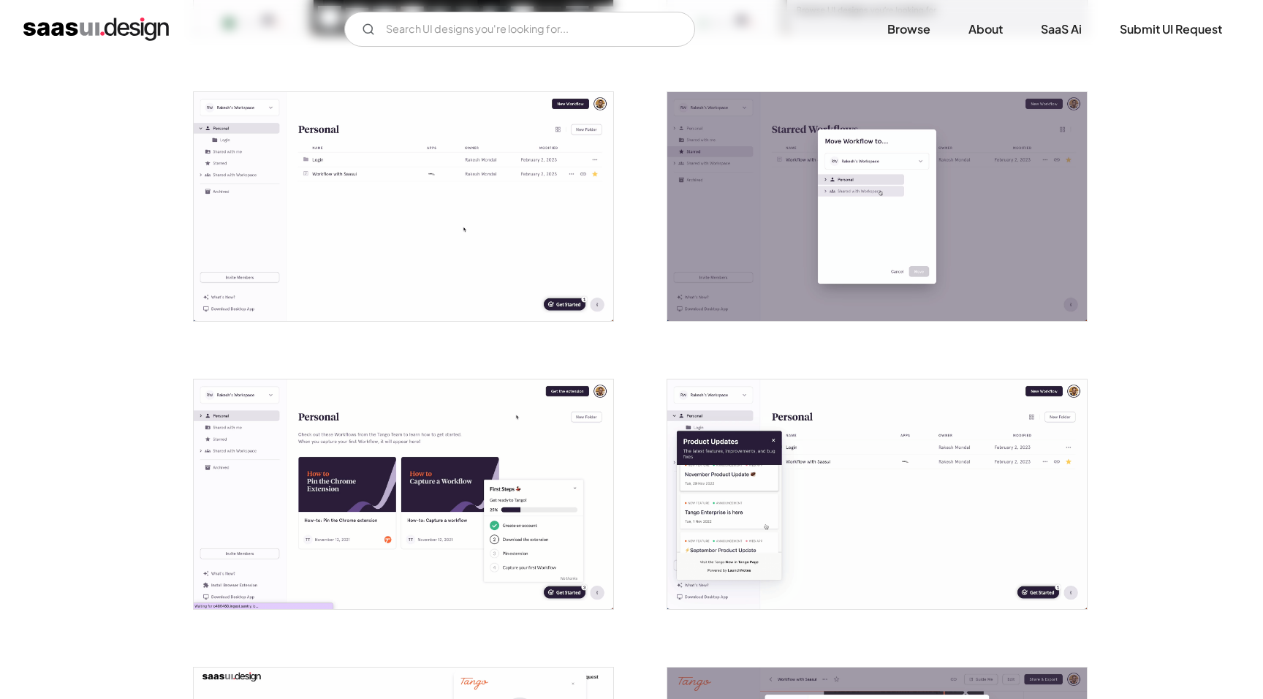
scroll to position [1132, 0]
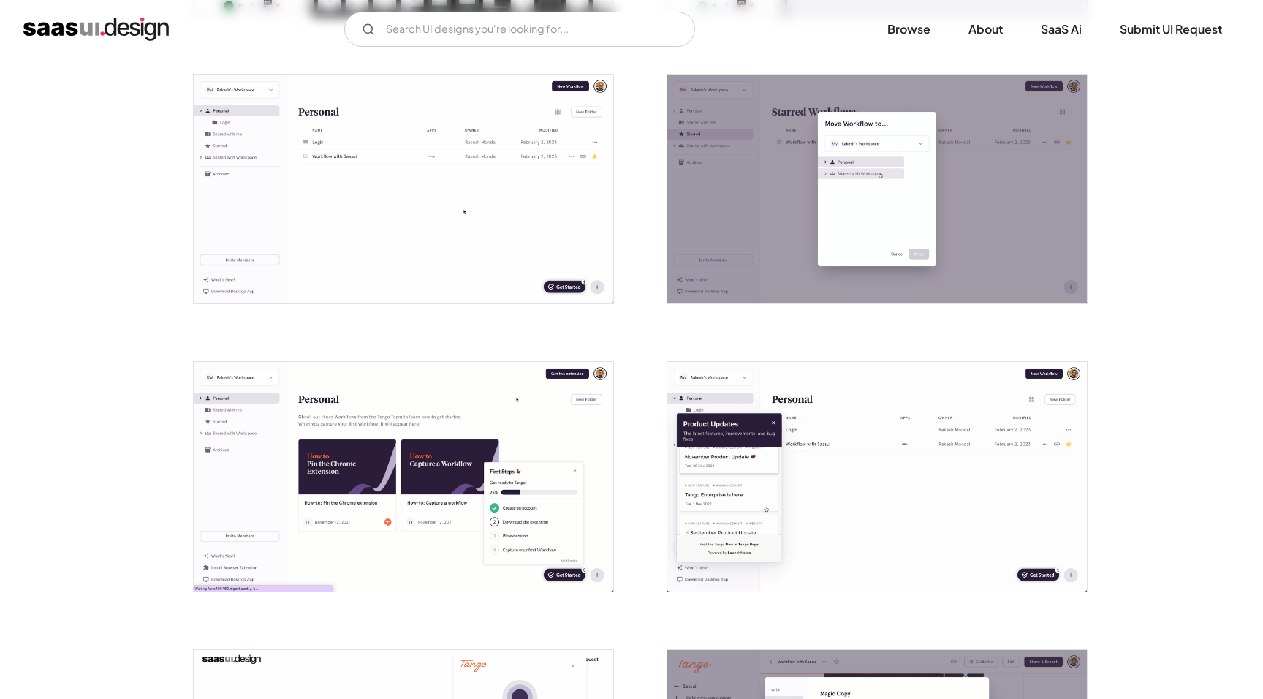
click at [549, 216] on img "open lightbox" at bounding box center [404, 190] width 420 height 230
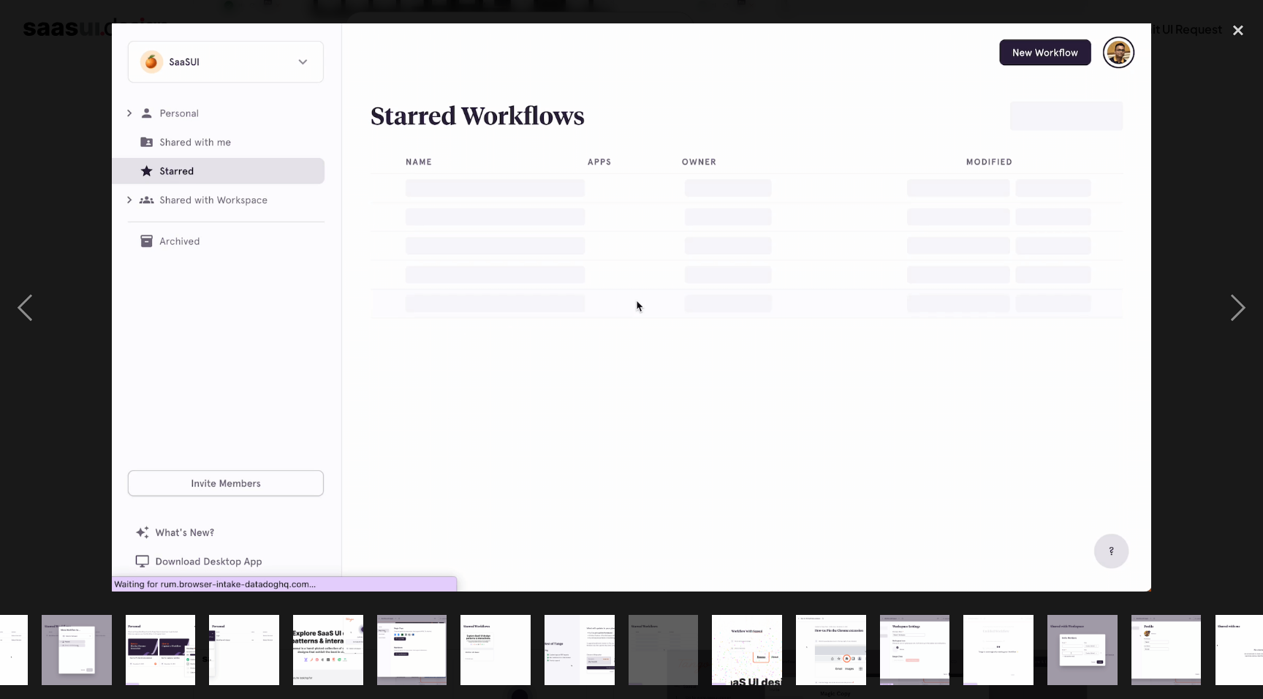
scroll to position [0, 595]
